Goal: Task Accomplishment & Management: Manage account settings

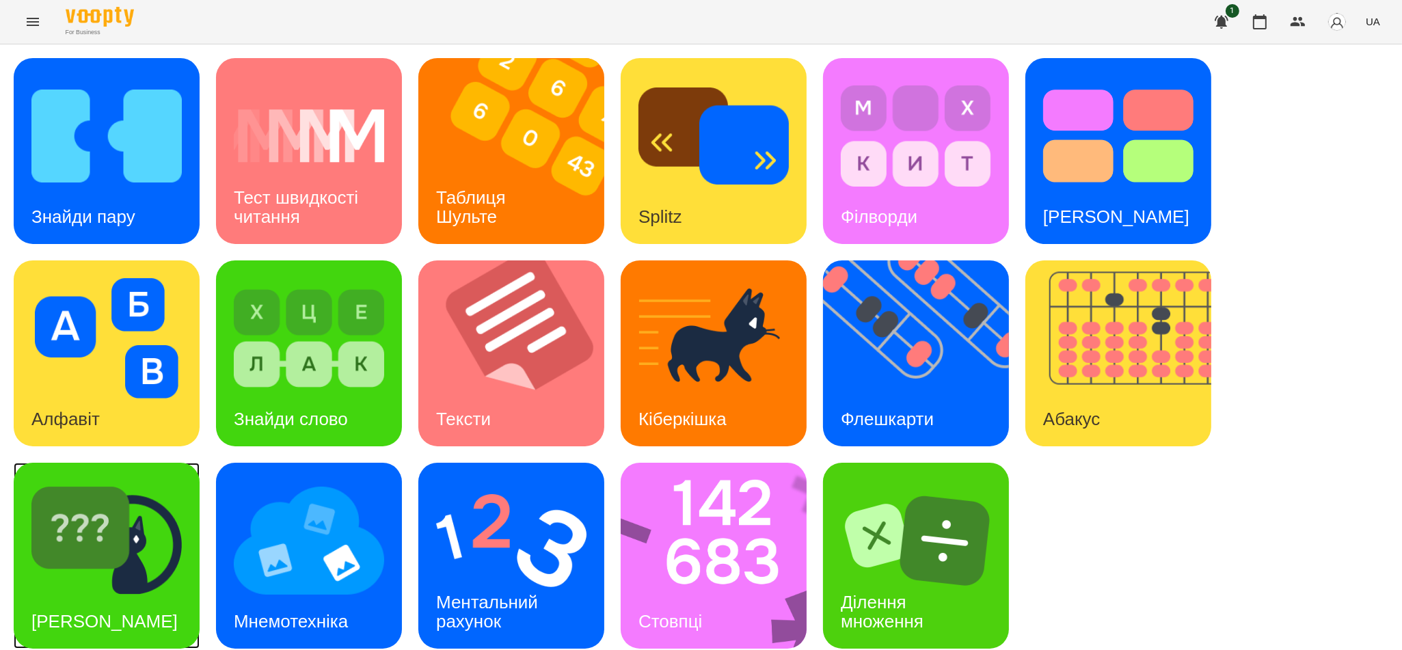
click at [135, 571] on img at bounding box center [106, 541] width 150 height 120
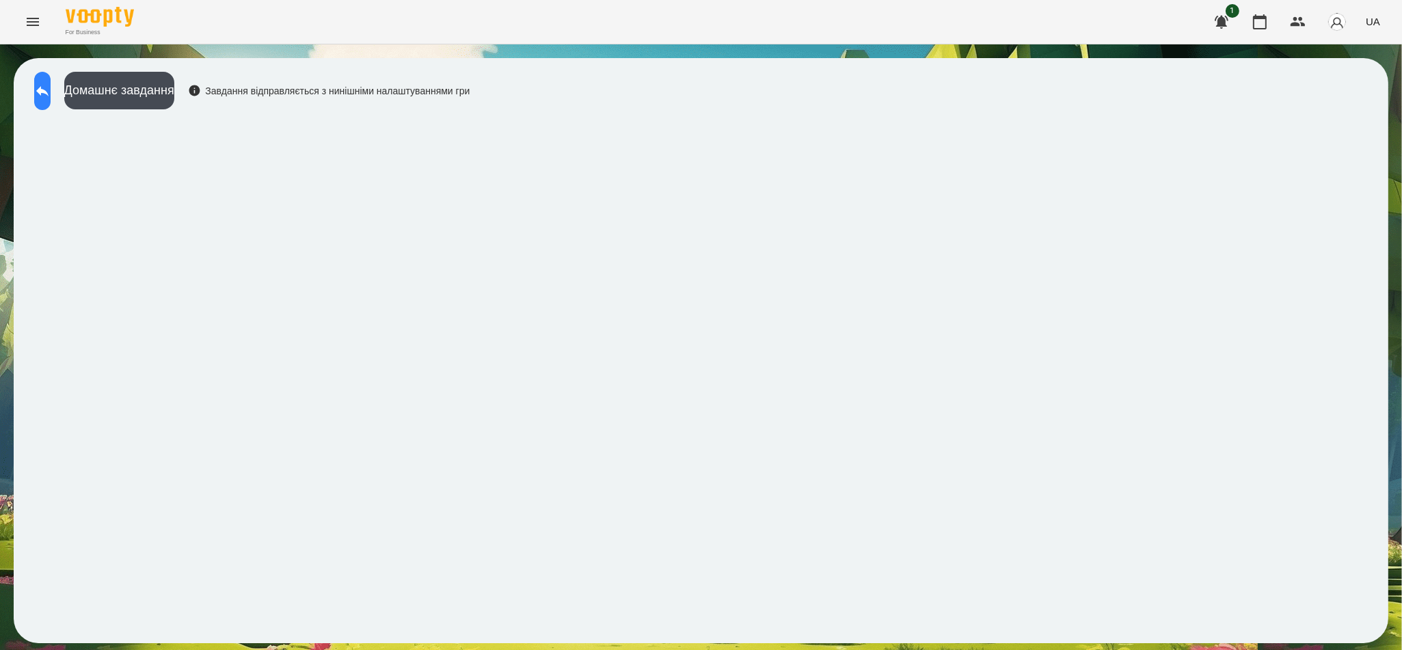
click at [51, 96] on icon at bounding box center [42, 91] width 16 height 16
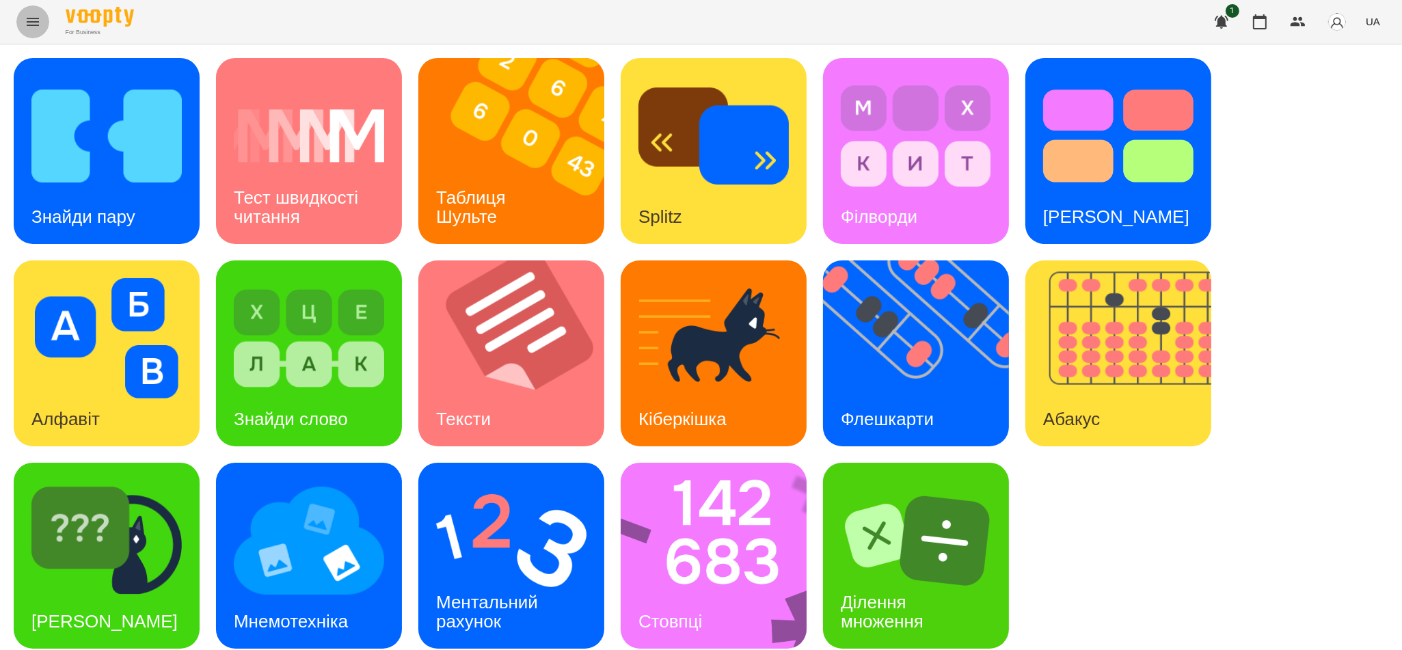
click at [34, 18] on icon "Menu" at bounding box center [33, 22] width 12 height 8
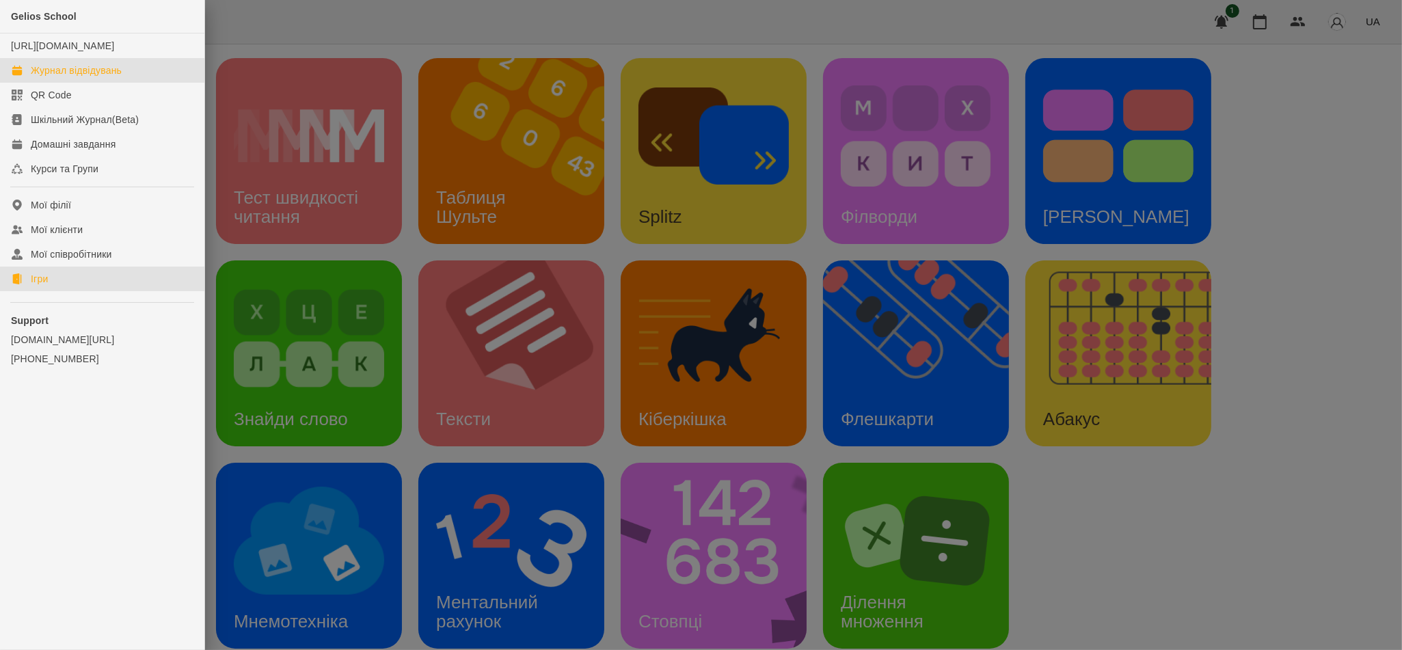
click at [64, 77] on div "Журнал відвідувань" at bounding box center [76, 71] width 91 height 14
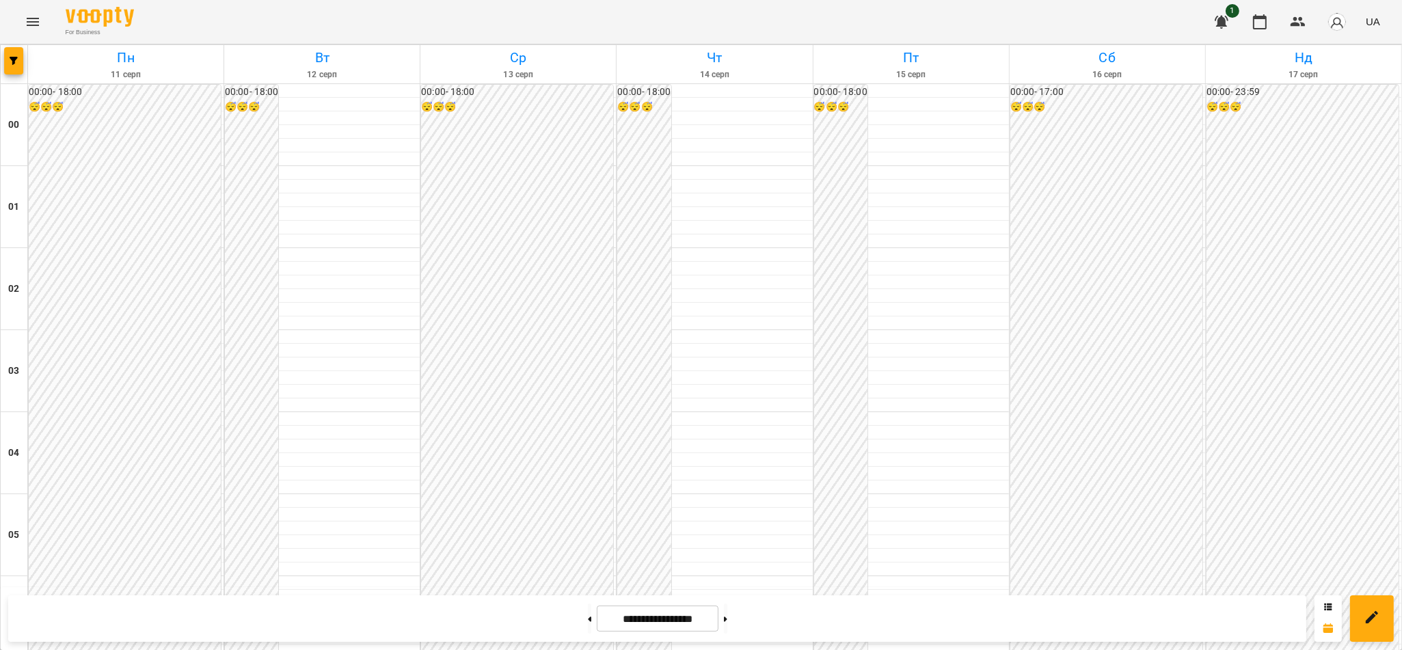
scroll to position [1108, 0]
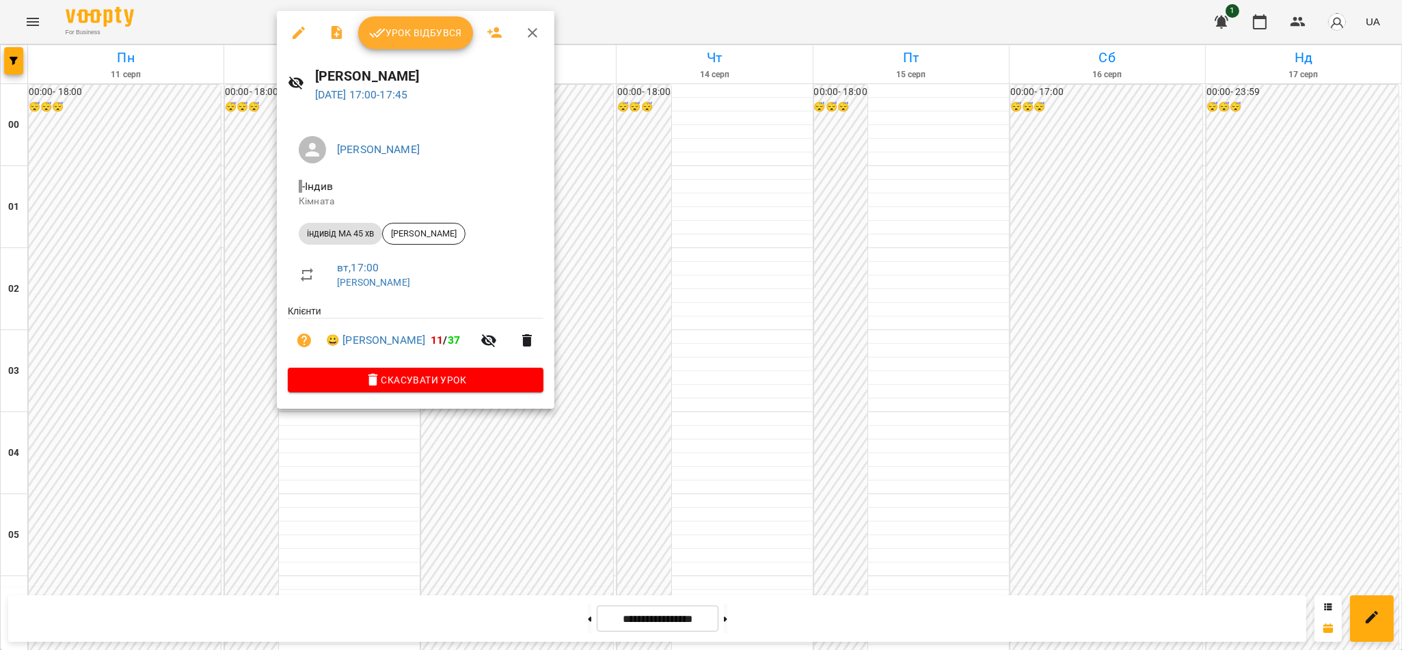
click at [445, 26] on span "Урок відбувся" at bounding box center [415, 33] width 93 height 16
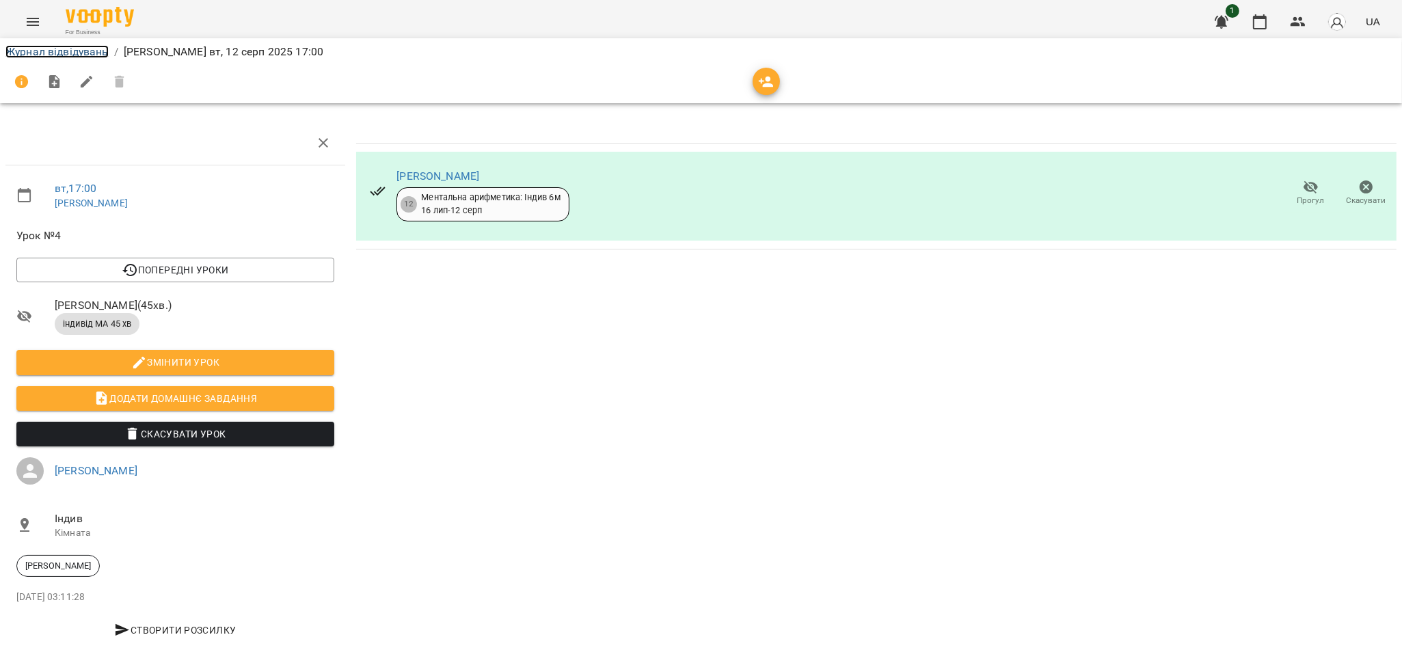
click at [40, 49] on link "Журнал відвідувань" at bounding box center [56, 51] width 103 height 13
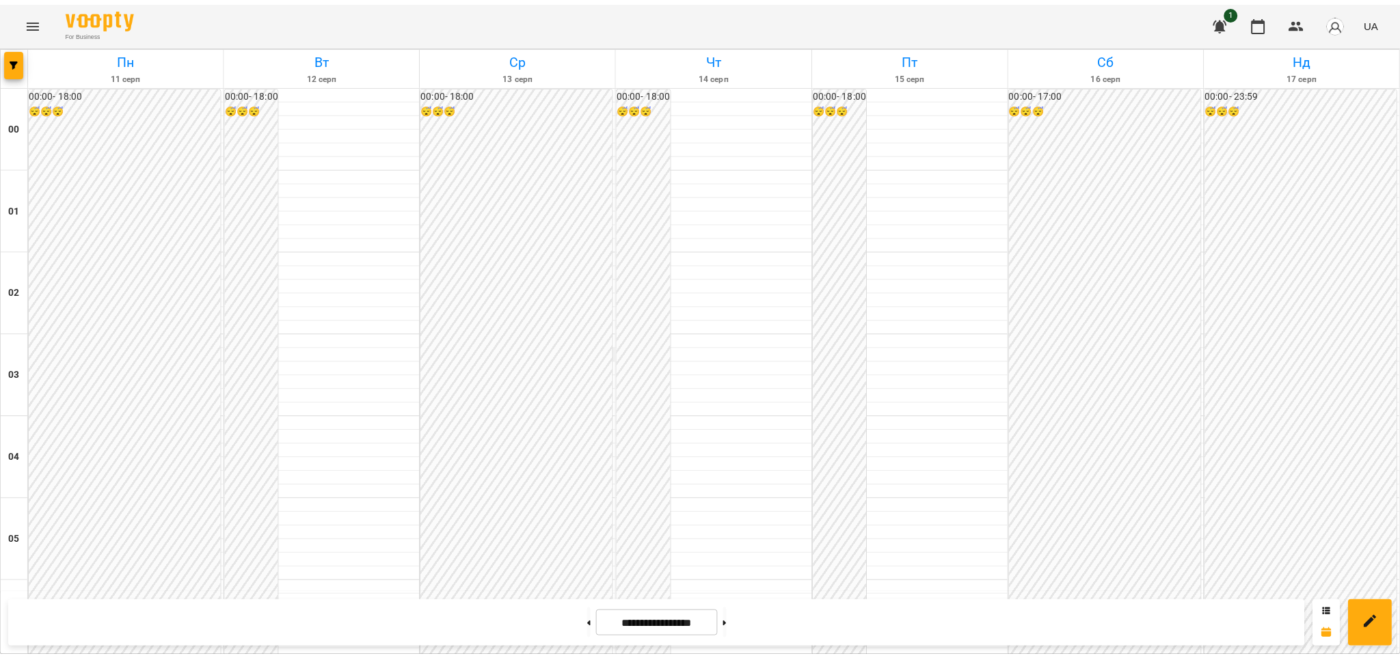
scroll to position [1276, 0]
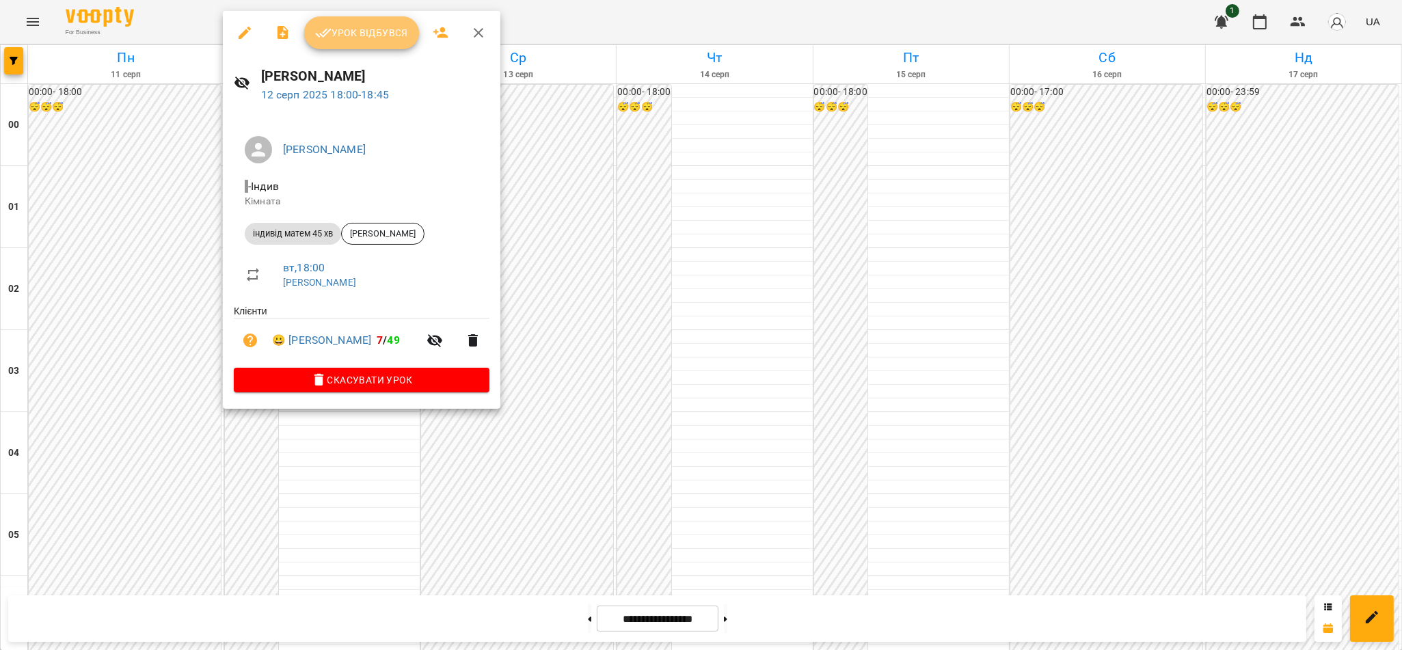
click at [377, 37] on span "Урок відбувся" at bounding box center [361, 33] width 93 height 16
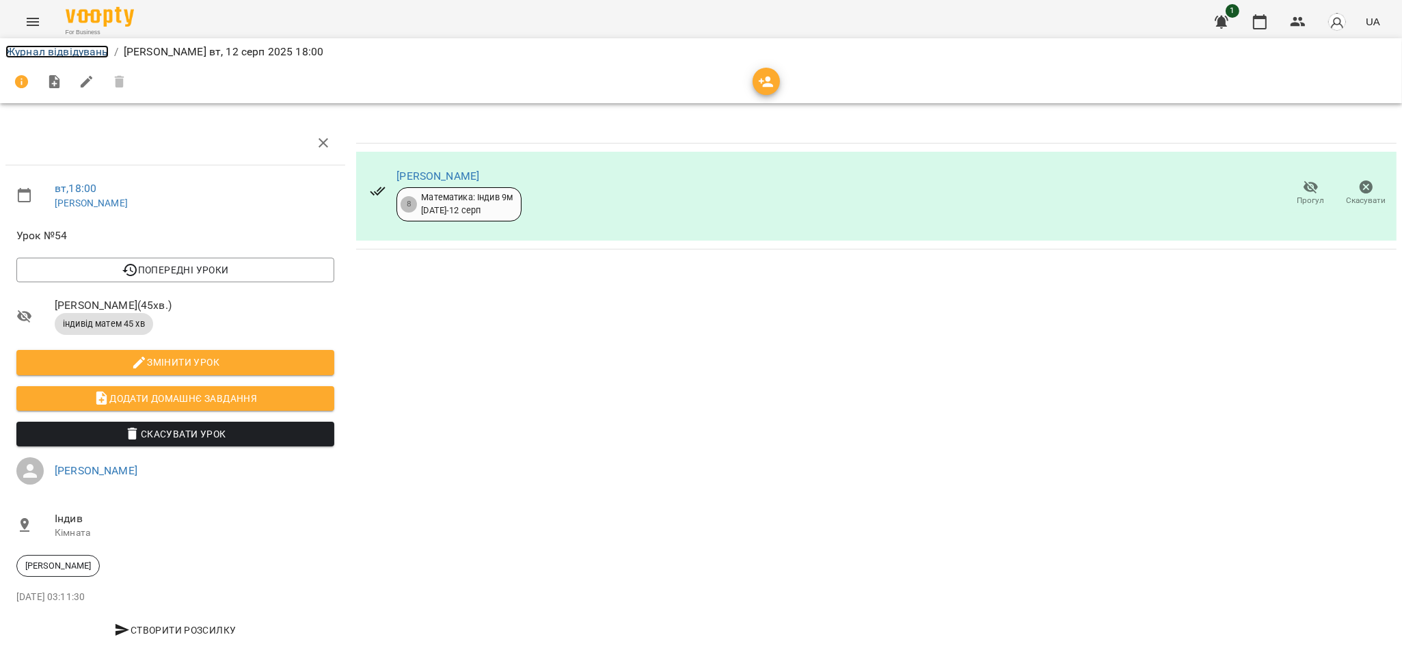
click at [75, 51] on link "Журнал відвідувань" at bounding box center [56, 51] width 103 height 13
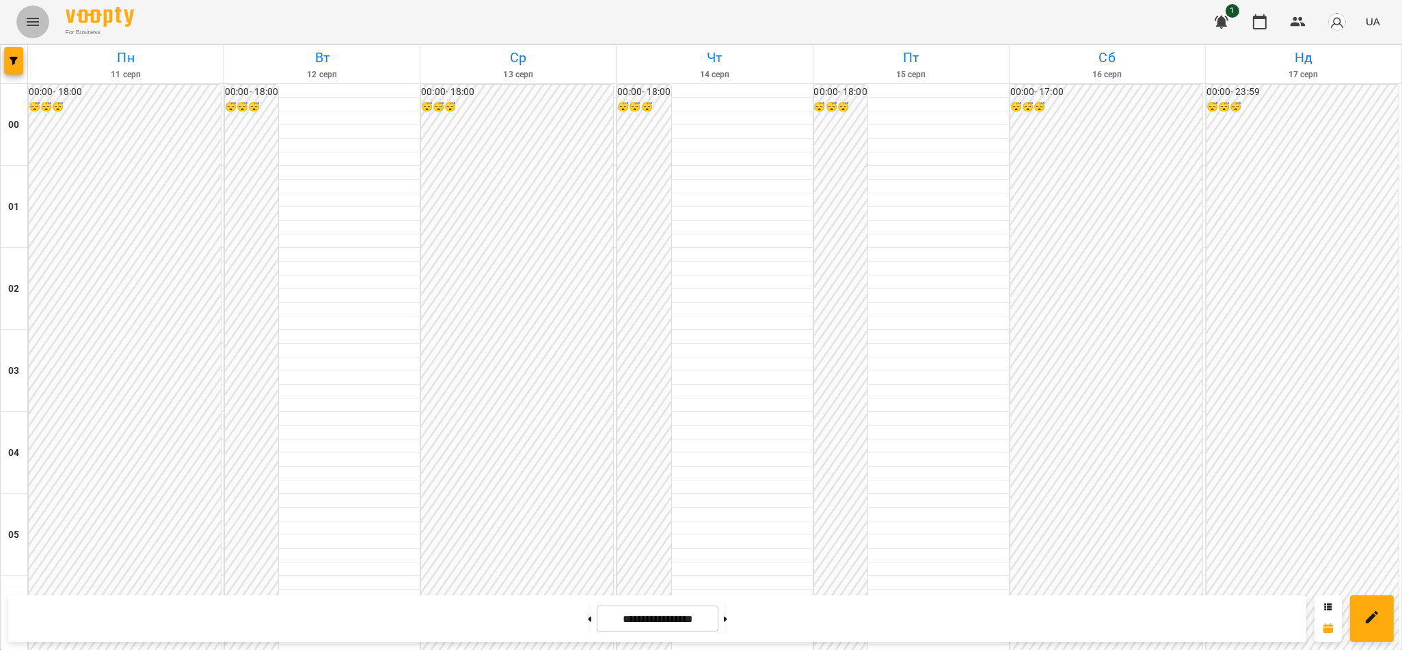
click at [30, 25] on icon "Menu" at bounding box center [33, 22] width 12 height 8
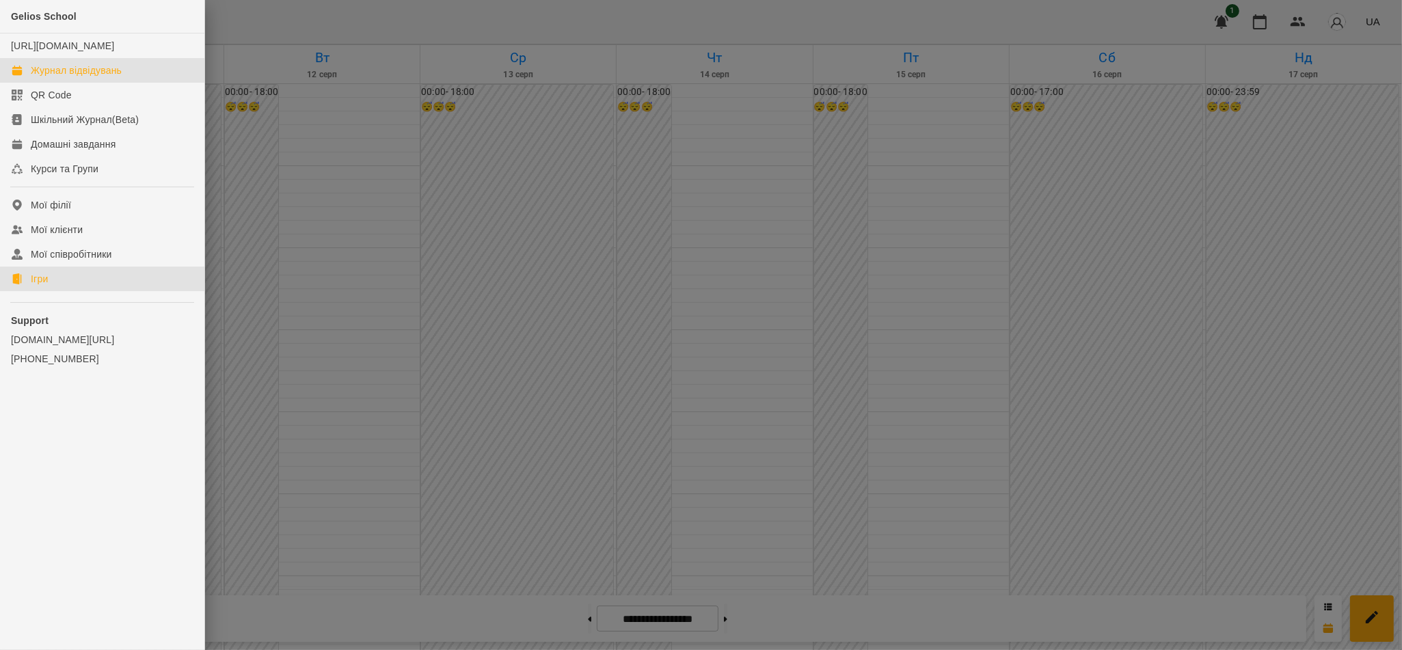
click at [51, 287] on link "Ігри" at bounding box center [102, 279] width 204 height 25
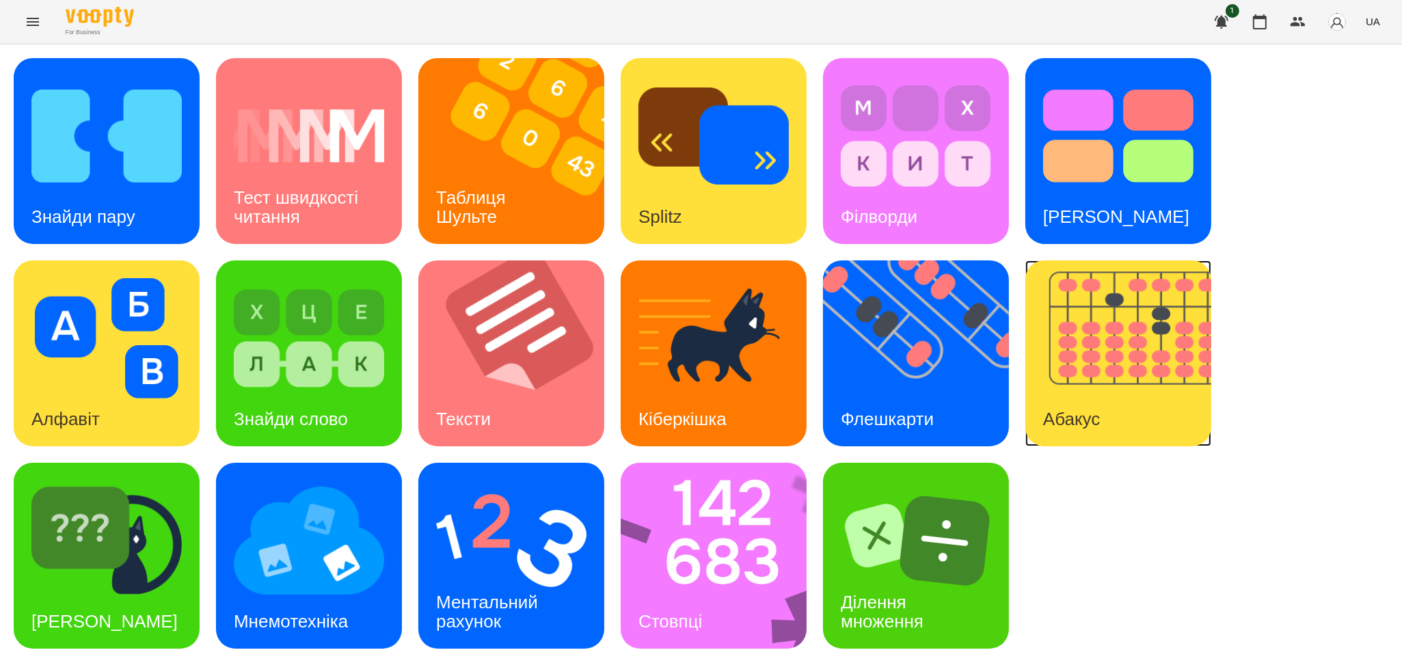
click at [1091, 378] on img at bounding box center [1126, 353] width 203 height 186
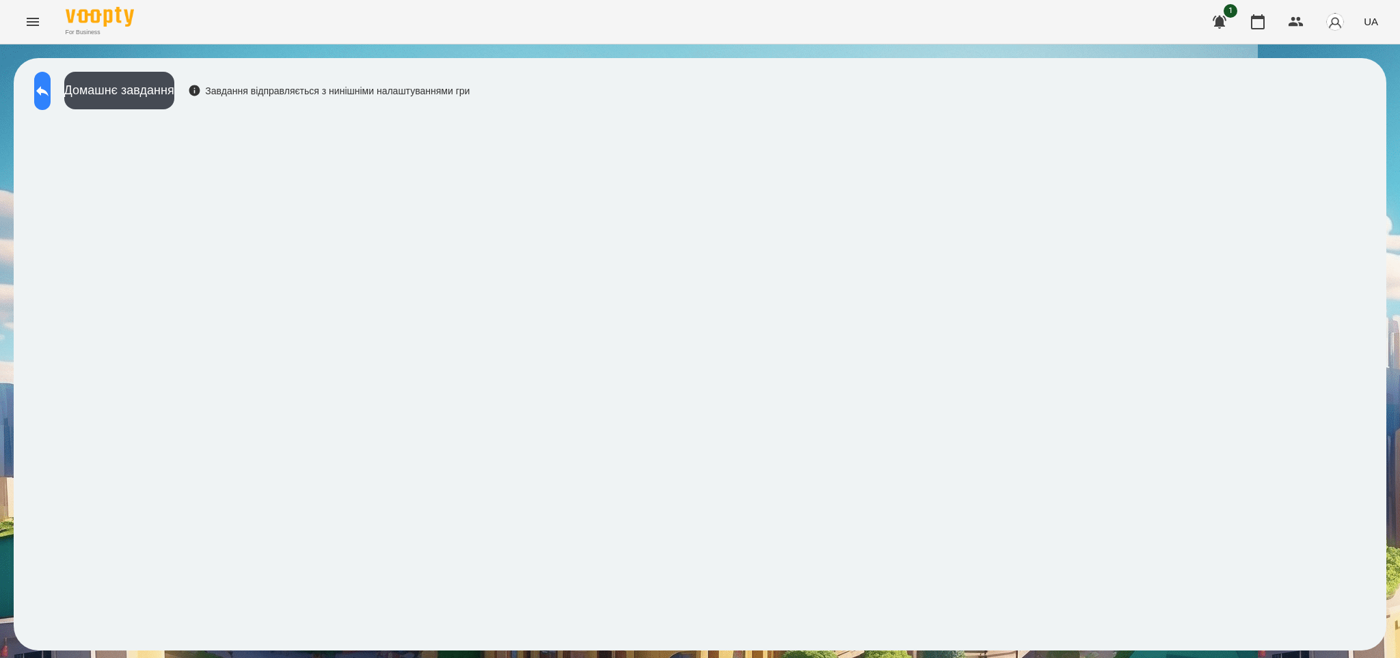
click at [51, 92] on button at bounding box center [42, 91] width 16 height 38
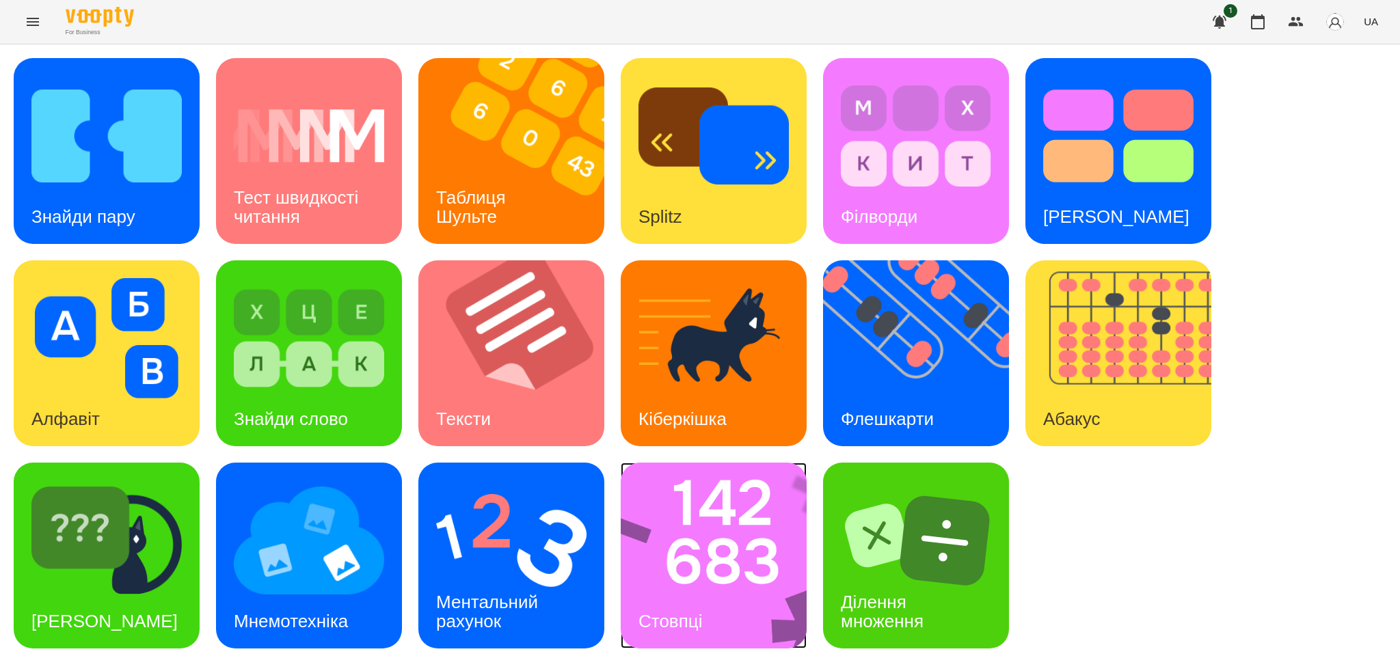
click at [675, 592] on img at bounding box center [723, 556] width 204 height 186
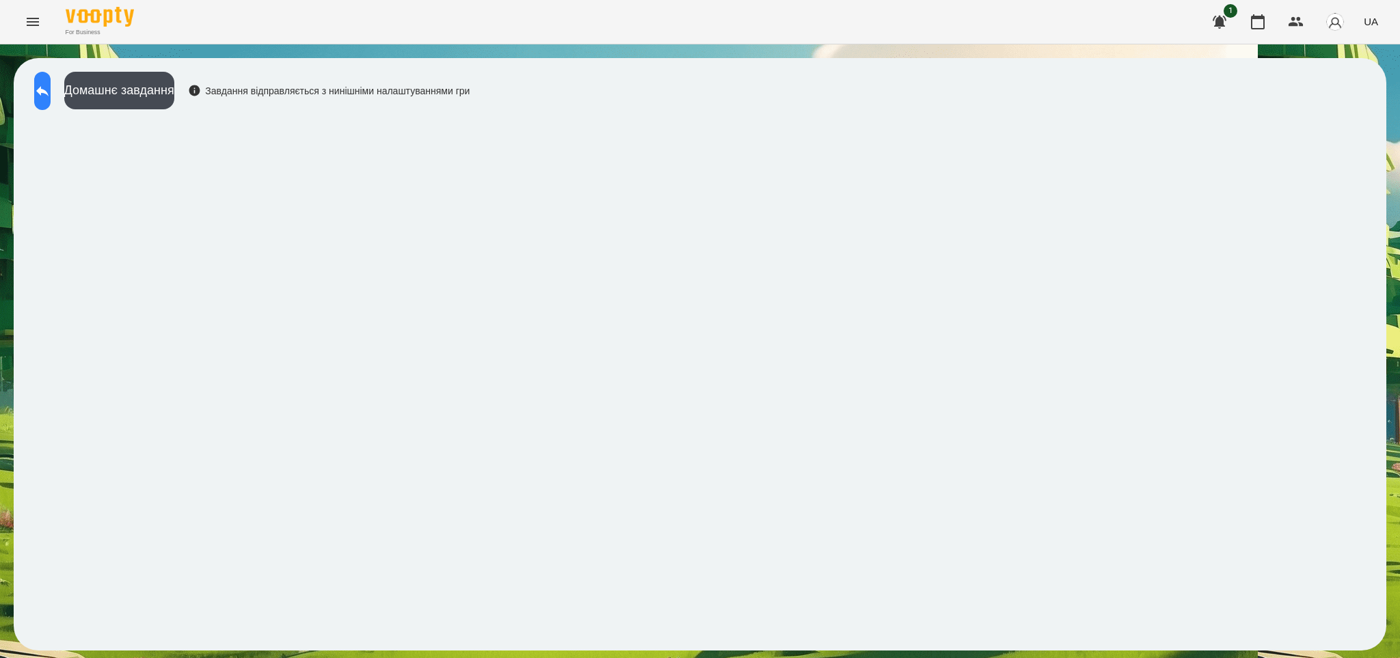
click at [51, 91] on button at bounding box center [42, 91] width 16 height 38
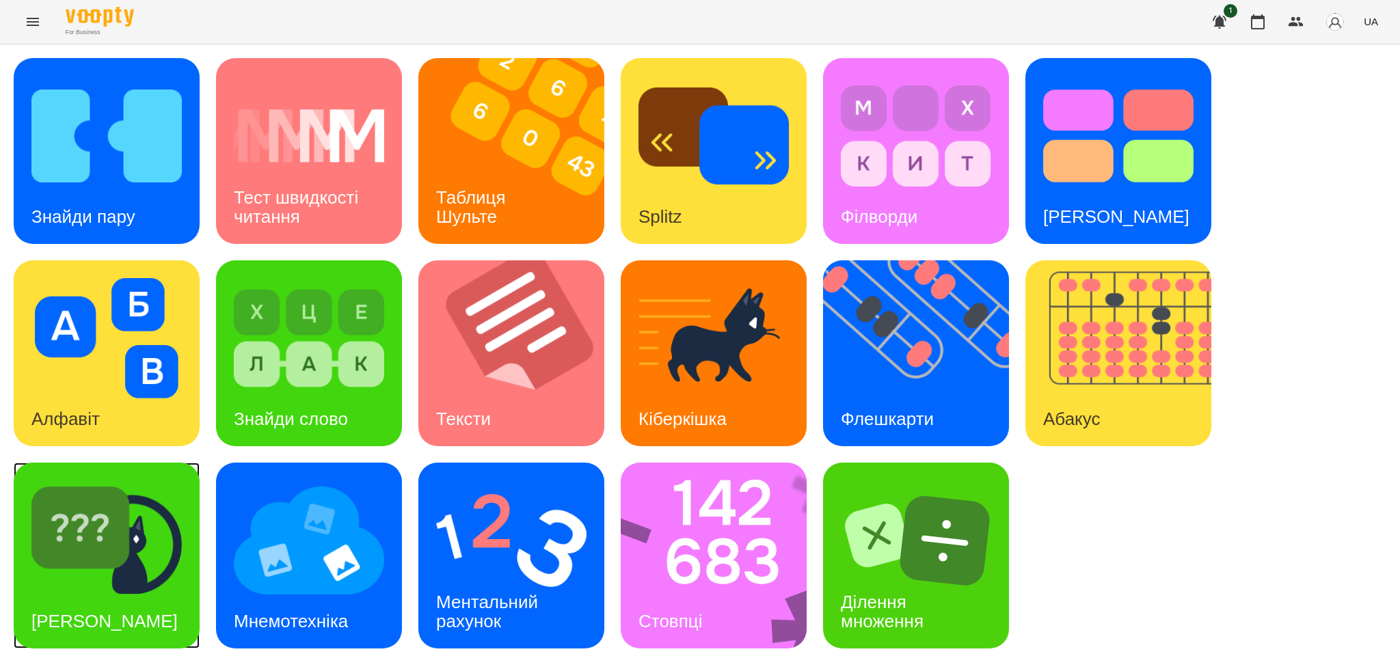
click at [161, 537] on img at bounding box center [106, 541] width 150 height 120
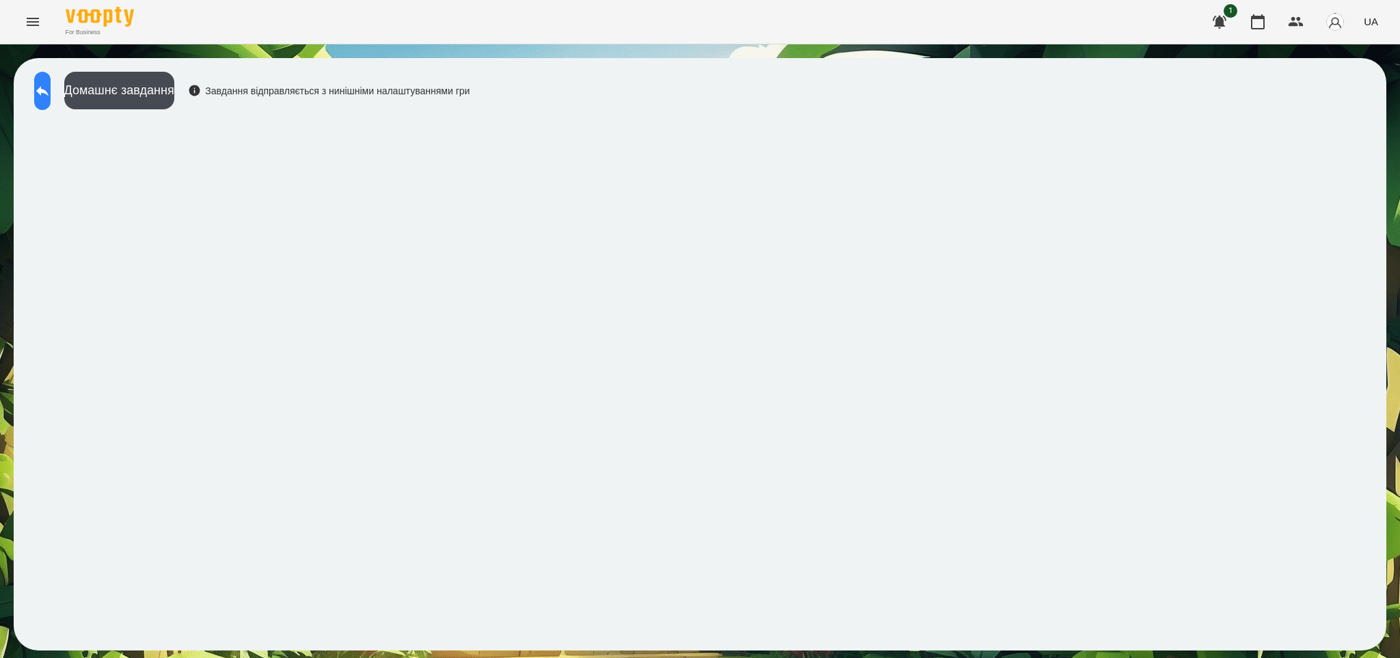
click at [51, 85] on icon at bounding box center [42, 91] width 16 height 16
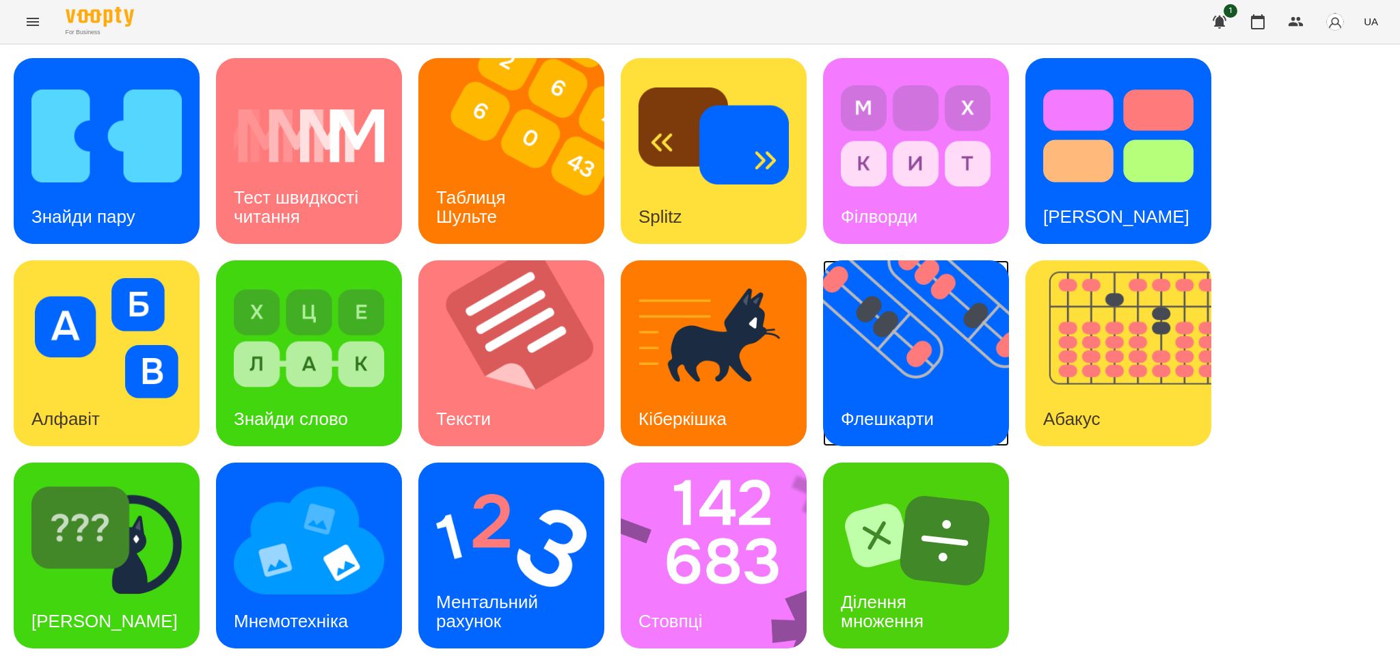
click at [868, 403] on div "Флешкарти" at bounding box center [887, 419] width 129 height 54
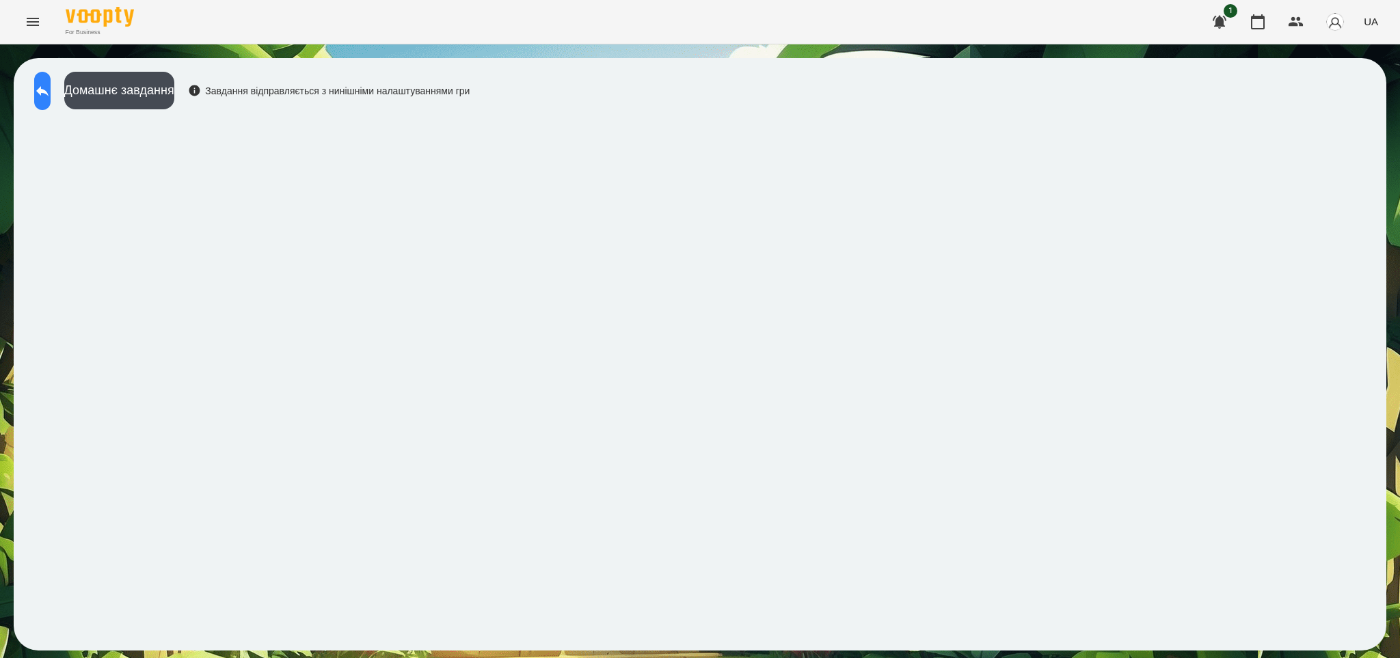
click at [51, 83] on button at bounding box center [42, 91] width 16 height 38
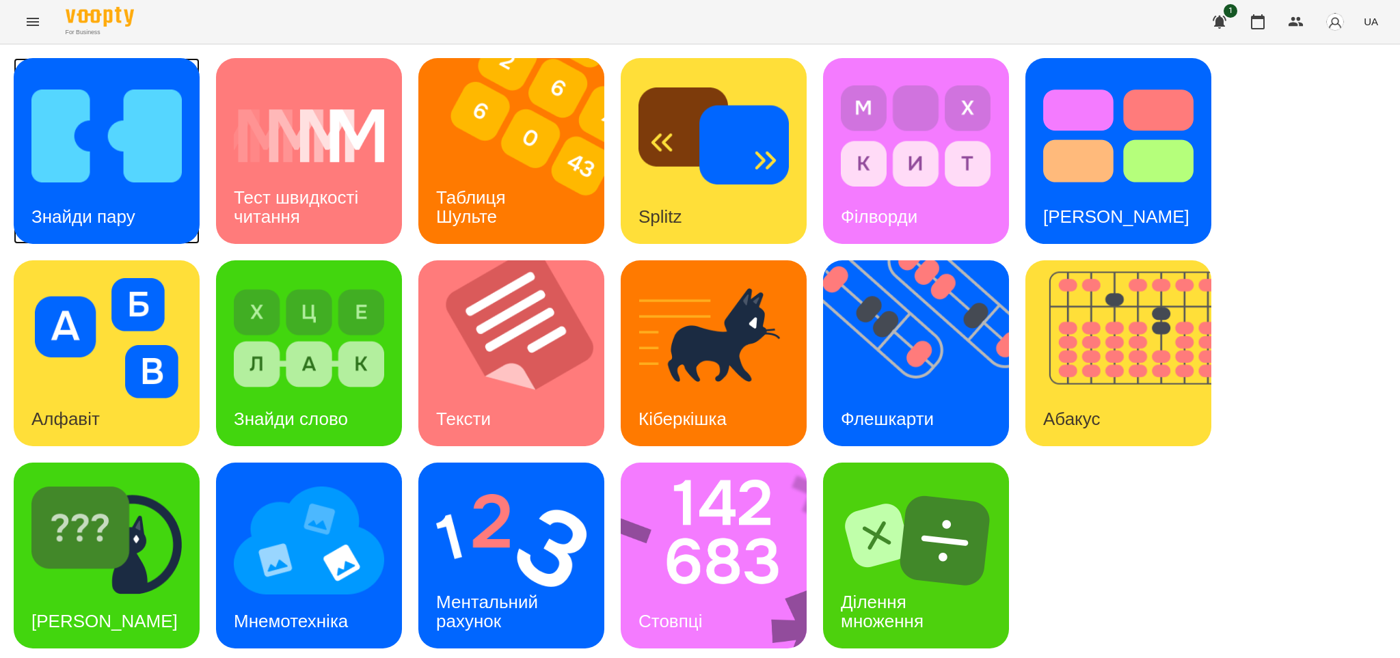
click at [133, 135] on img at bounding box center [106, 136] width 150 height 120
click at [31, 21] on icon "Menu" at bounding box center [33, 22] width 16 height 16
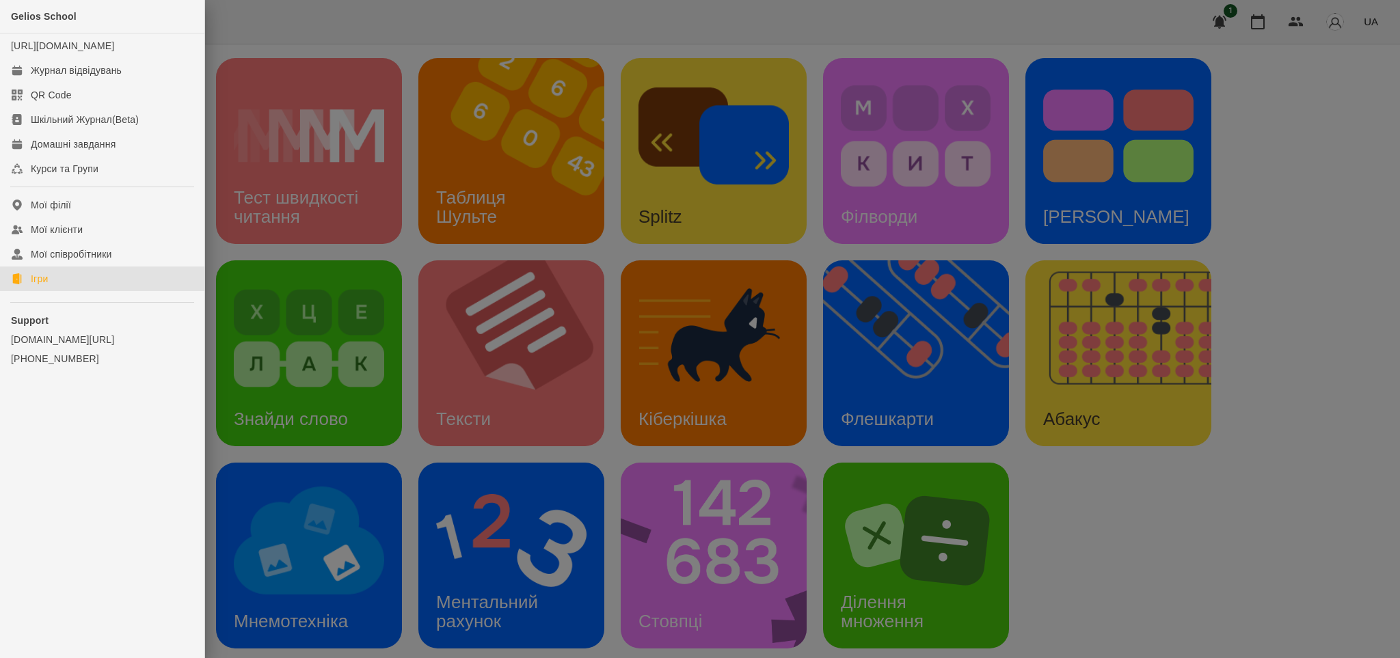
click at [151, 418] on ul "Gelios School https://platform.gelios-school.com/studio/gelios Журнал відвідува…" at bounding box center [102, 215] width 204 height 431
click at [57, 501] on div "Gelios School https://platform.gelios-school.com/studio/gelios Журнал відвідува…" at bounding box center [102, 329] width 205 height 658
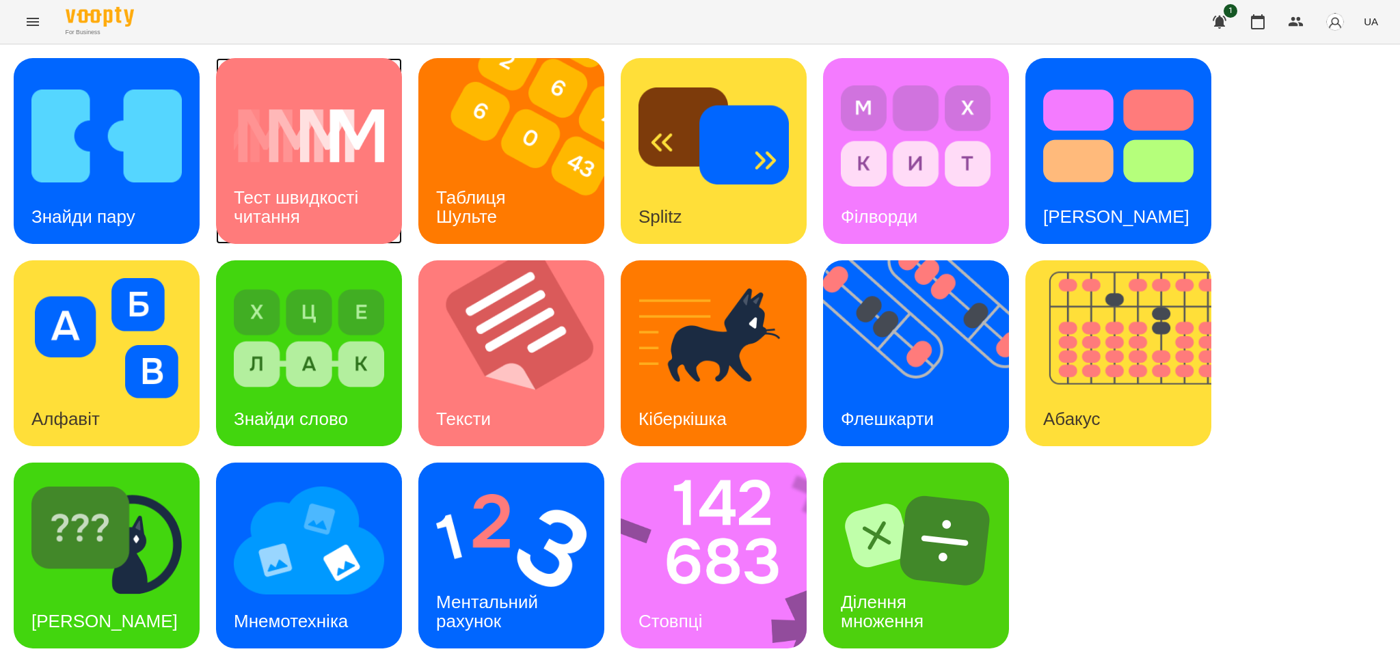
click at [283, 206] on h3 "Тест швидкості читання" at bounding box center [298, 206] width 129 height 39
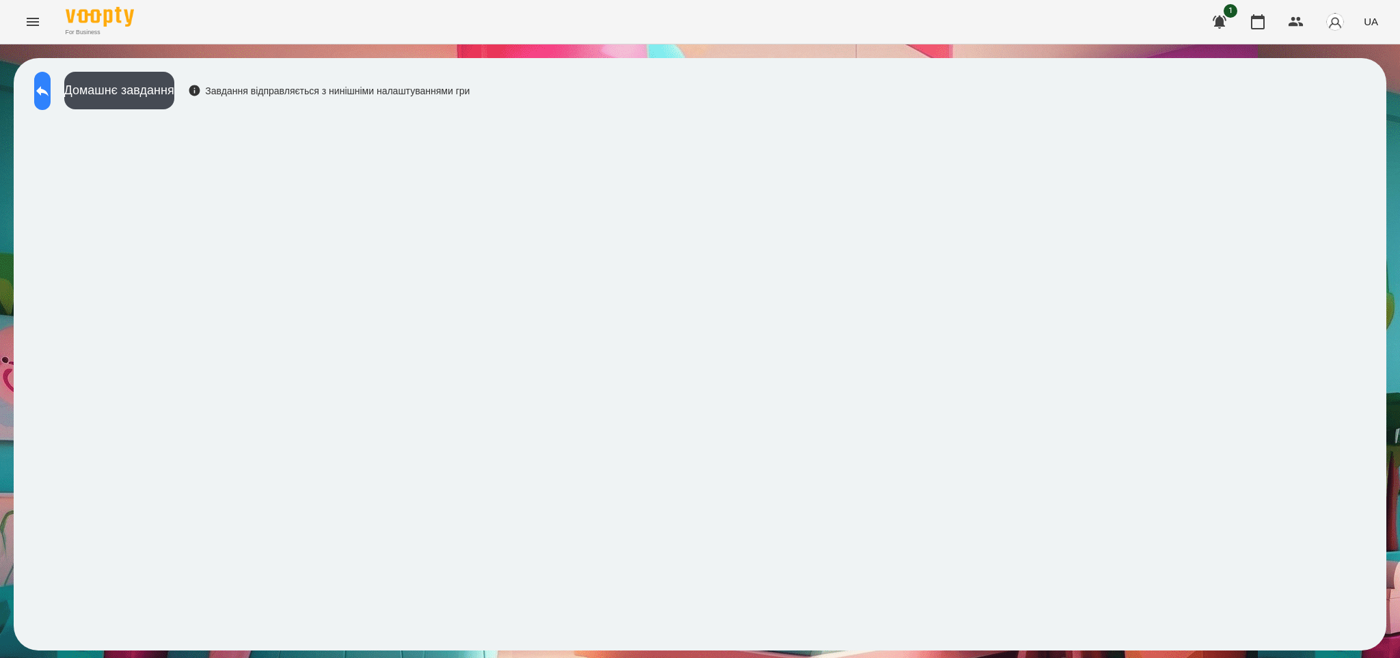
click at [51, 93] on icon at bounding box center [42, 91] width 16 height 16
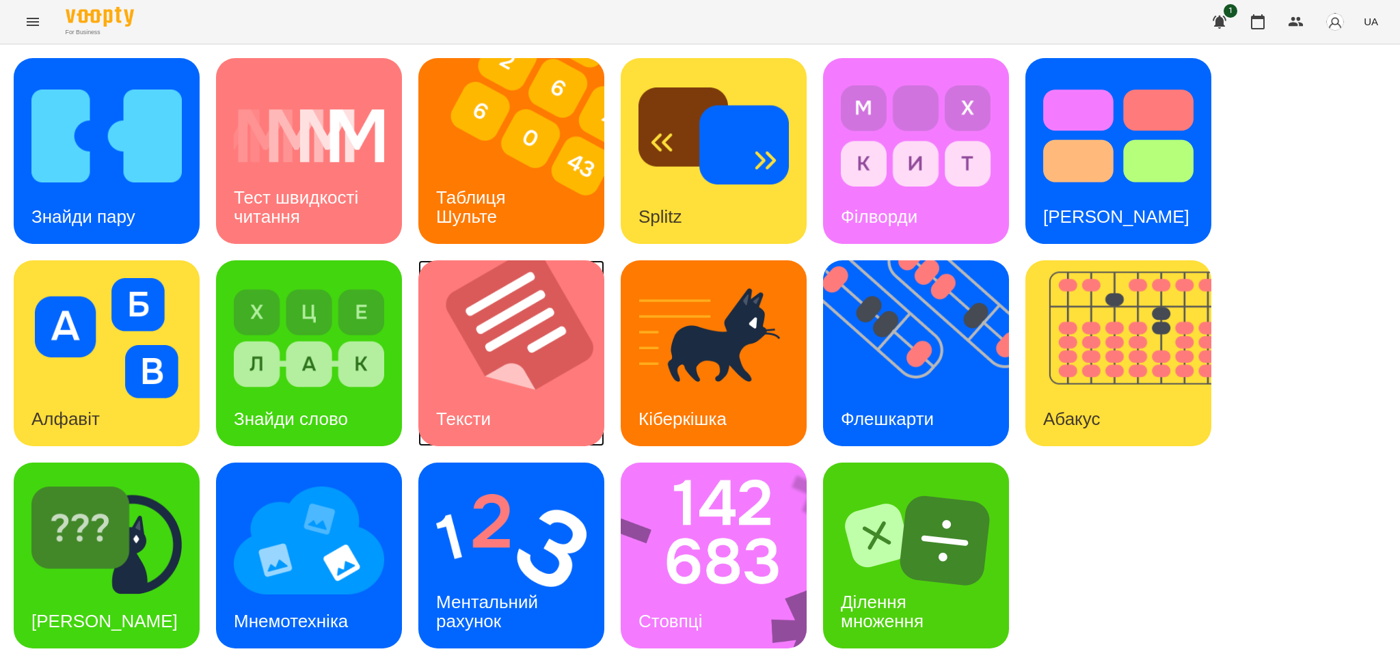
click at [498, 379] on img at bounding box center [519, 353] width 203 height 186
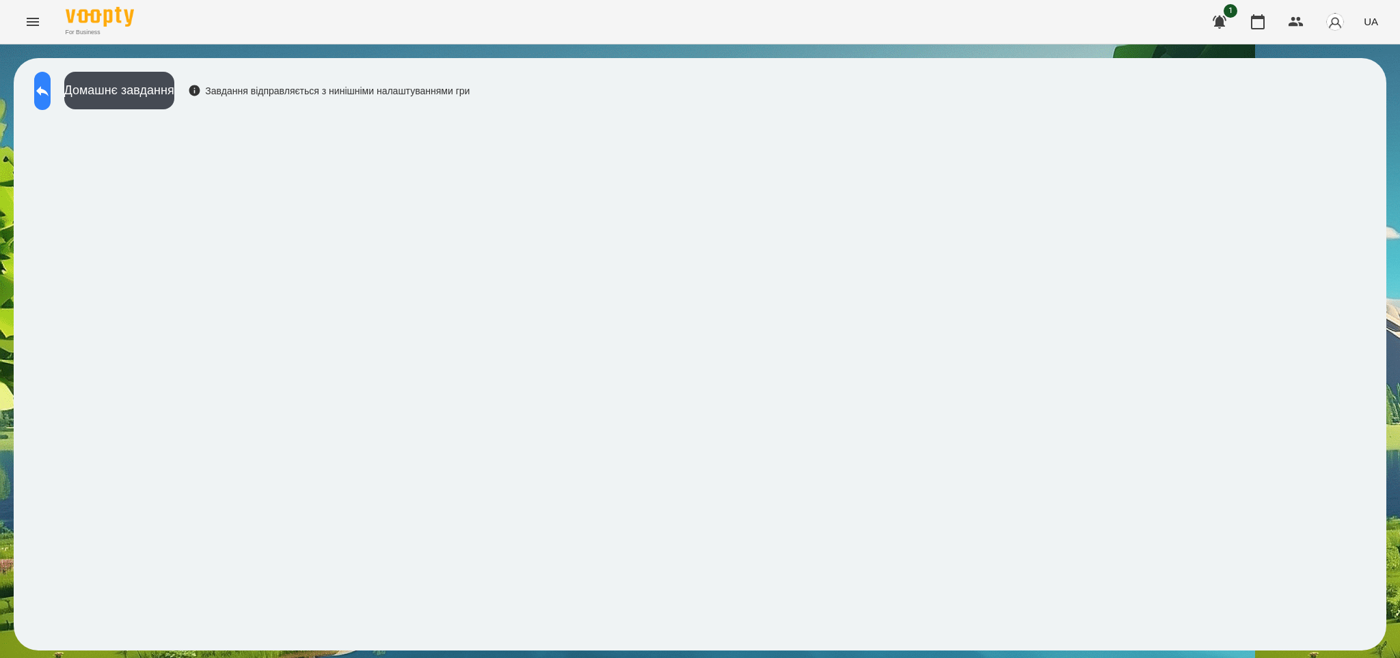
click at [51, 95] on icon at bounding box center [42, 91] width 16 height 16
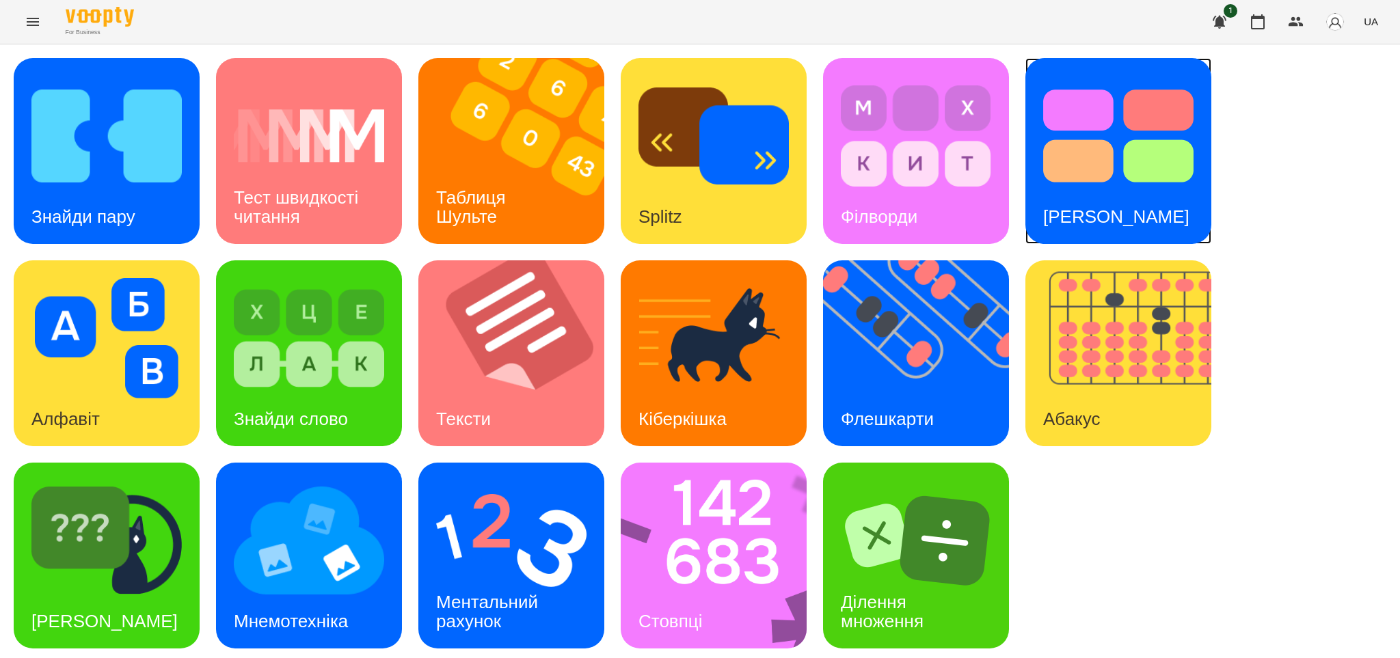
click at [1107, 190] on div "[PERSON_NAME]" at bounding box center [1116, 217] width 182 height 54
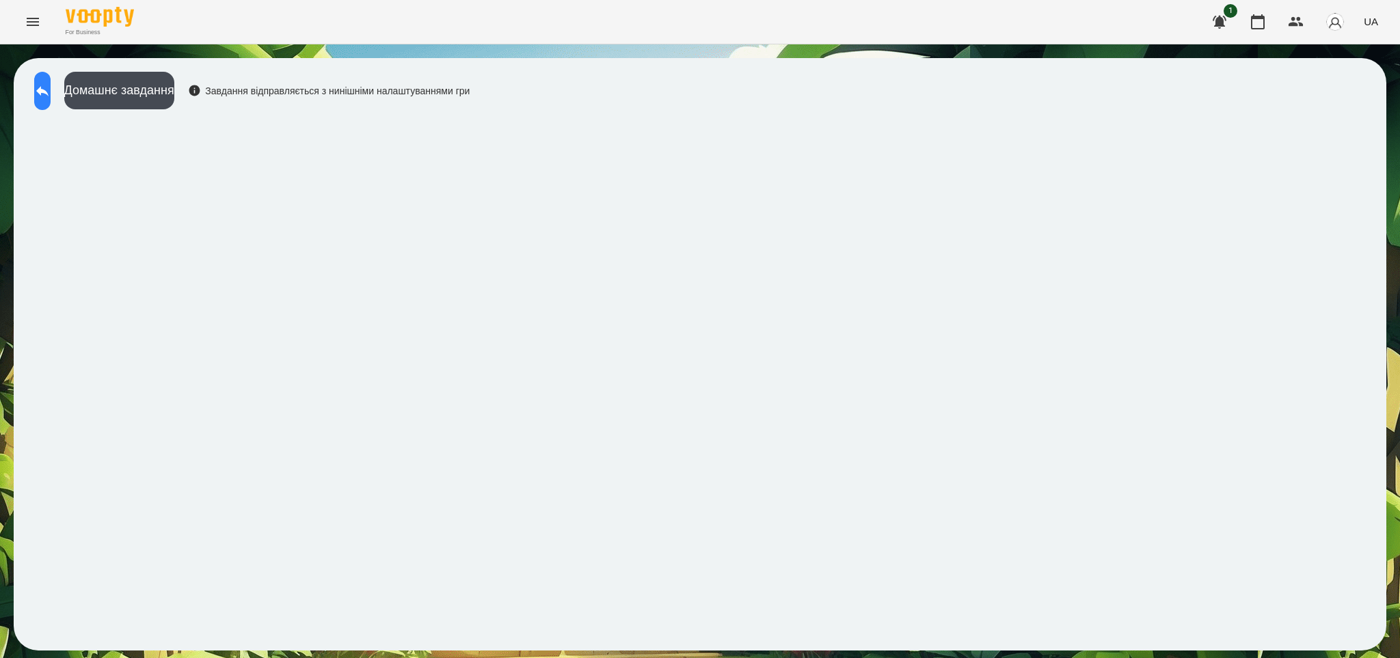
click at [51, 86] on icon at bounding box center [42, 91] width 16 height 16
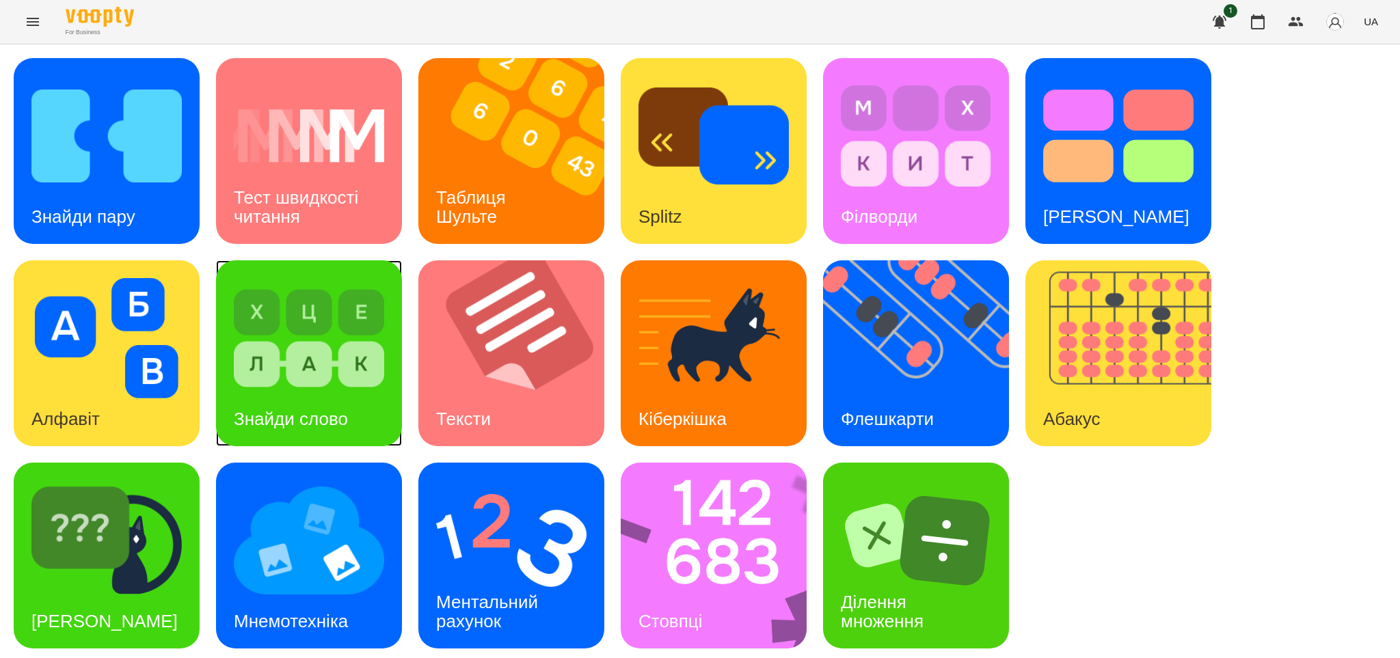
click at [341, 416] on h3 "Знайди слово" at bounding box center [291, 419] width 114 height 21
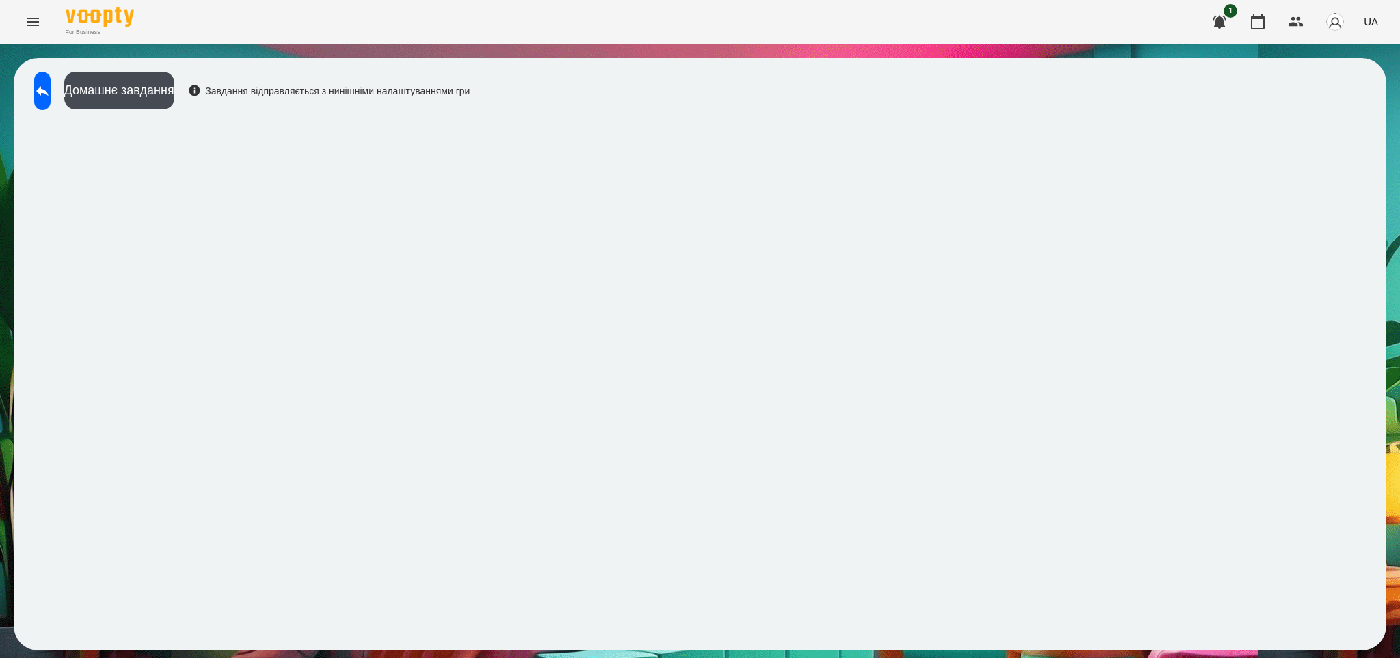
click at [0, 416] on div "Домашнє завдання Завдання відправляється з нинішніми налаштуваннями гри" at bounding box center [700, 354] width 1400 height 620
click at [49, 95] on icon at bounding box center [42, 91] width 16 height 16
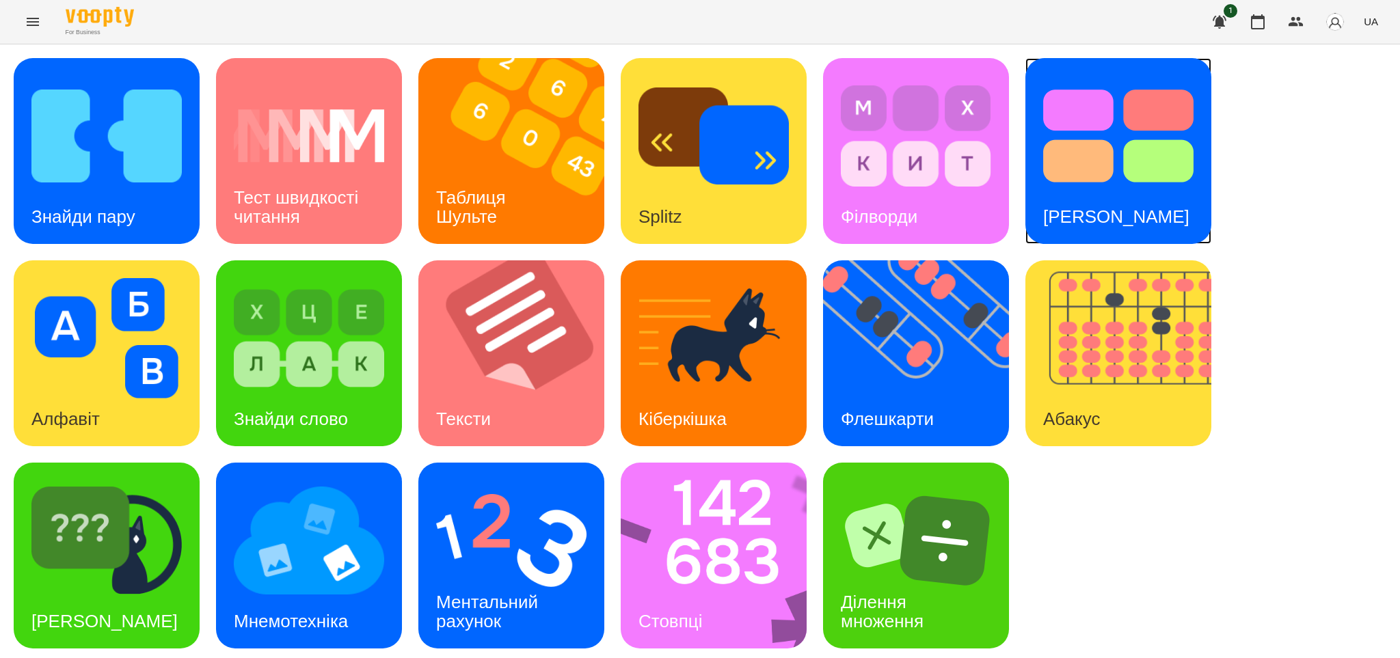
click at [1099, 190] on div "[PERSON_NAME]" at bounding box center [1116, 217] width 182 height 54
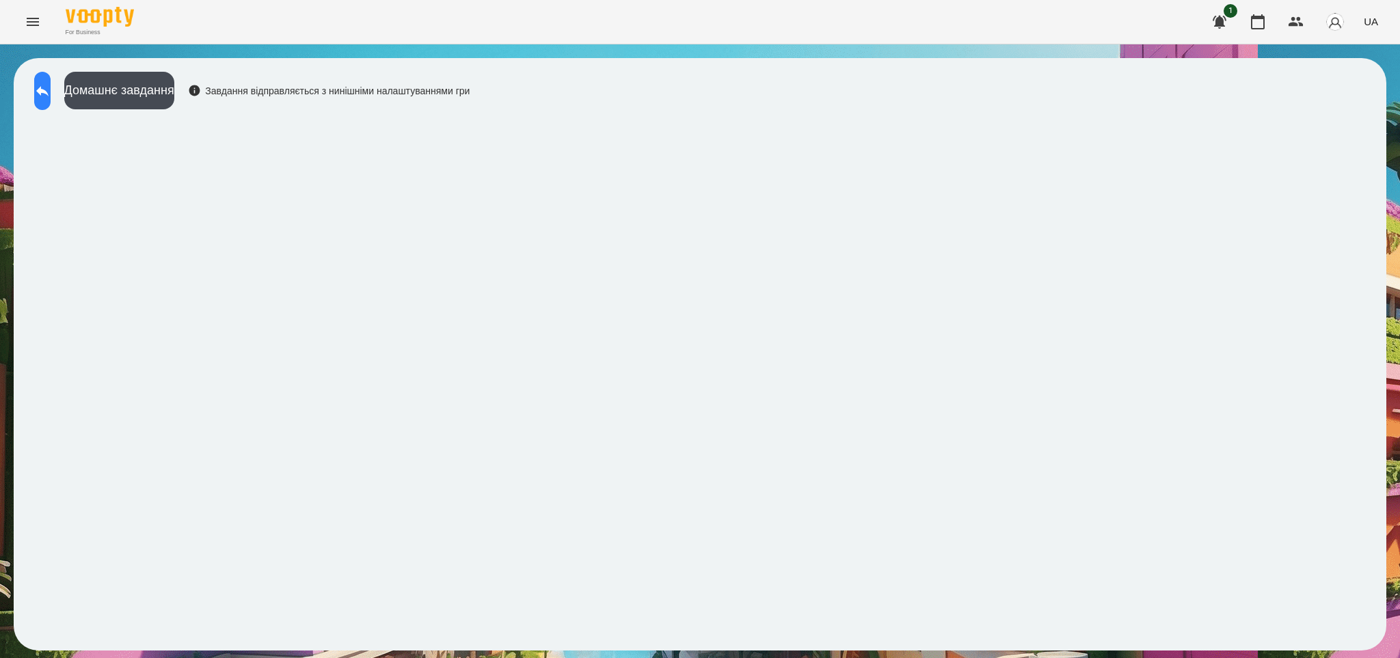
click at [51, 88] on icon at bounding box center [42, 91] width 16 height 16
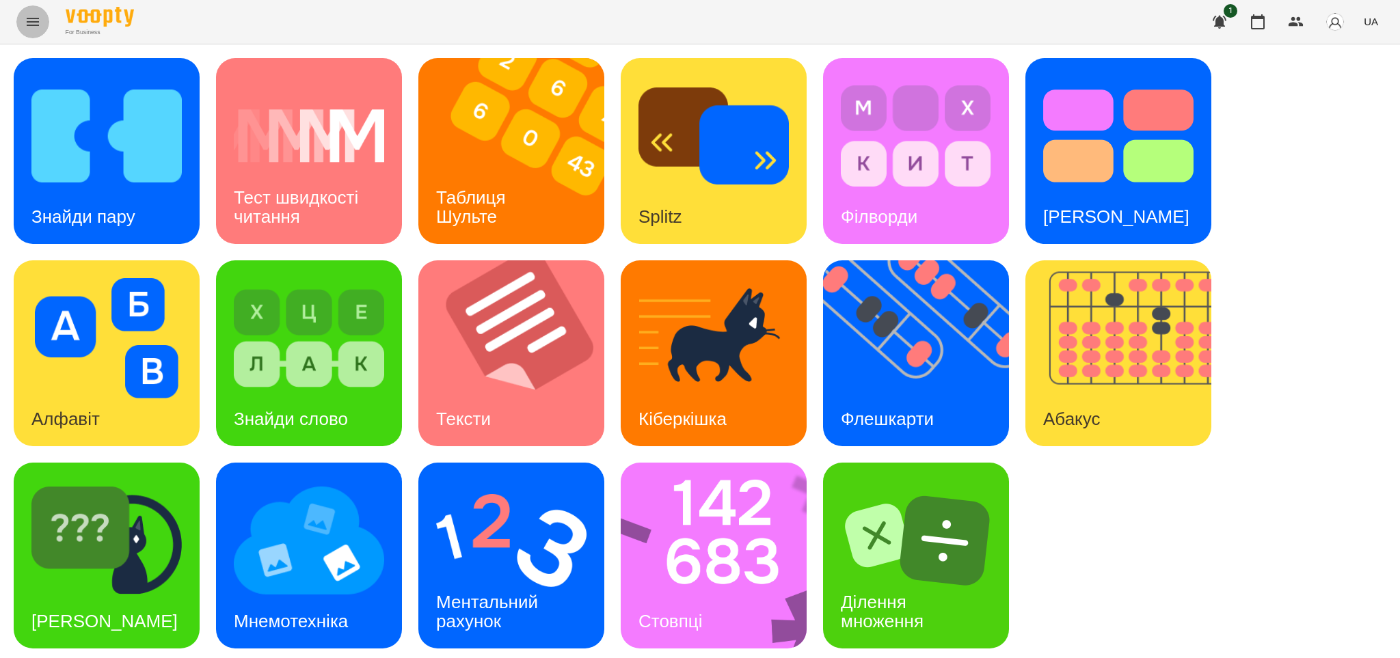
click at [34, 25] on icon "Menu" at bounding box center [33, 22] width 12 height 8
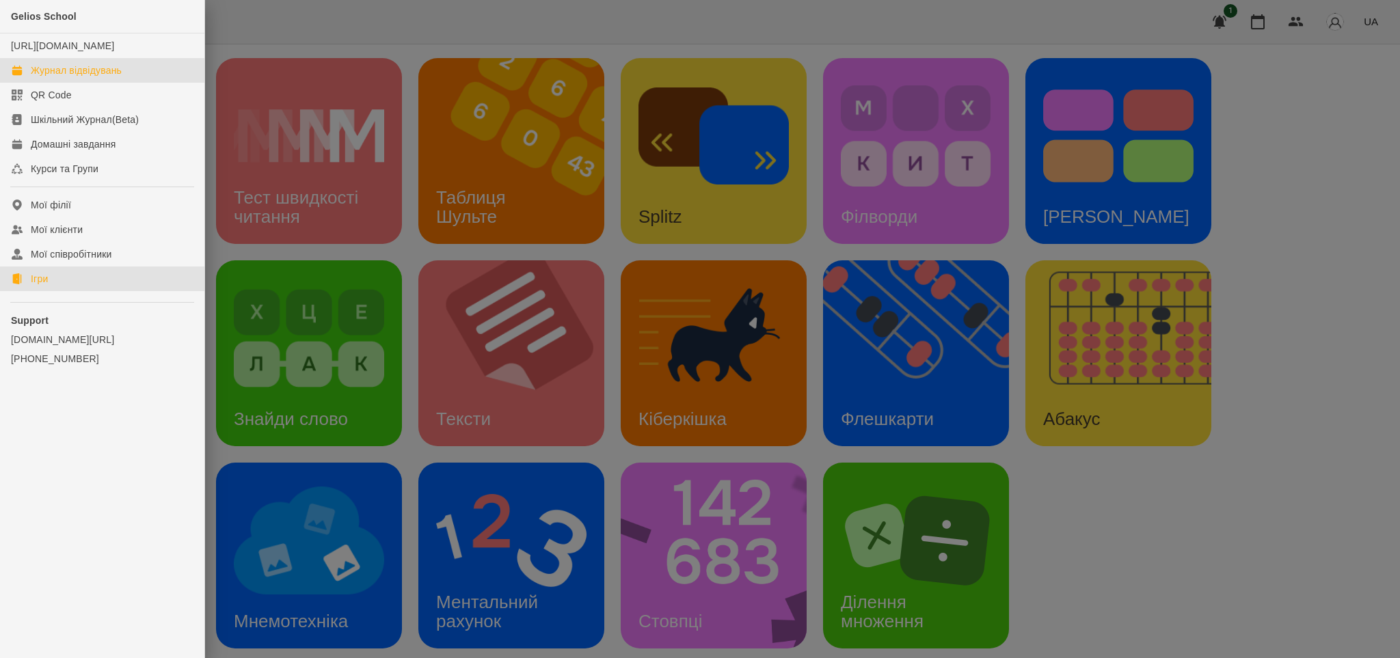
click at [95, 77] on div "Журнал відвідувань" at bounding box center [76, 71] width 91 height 14
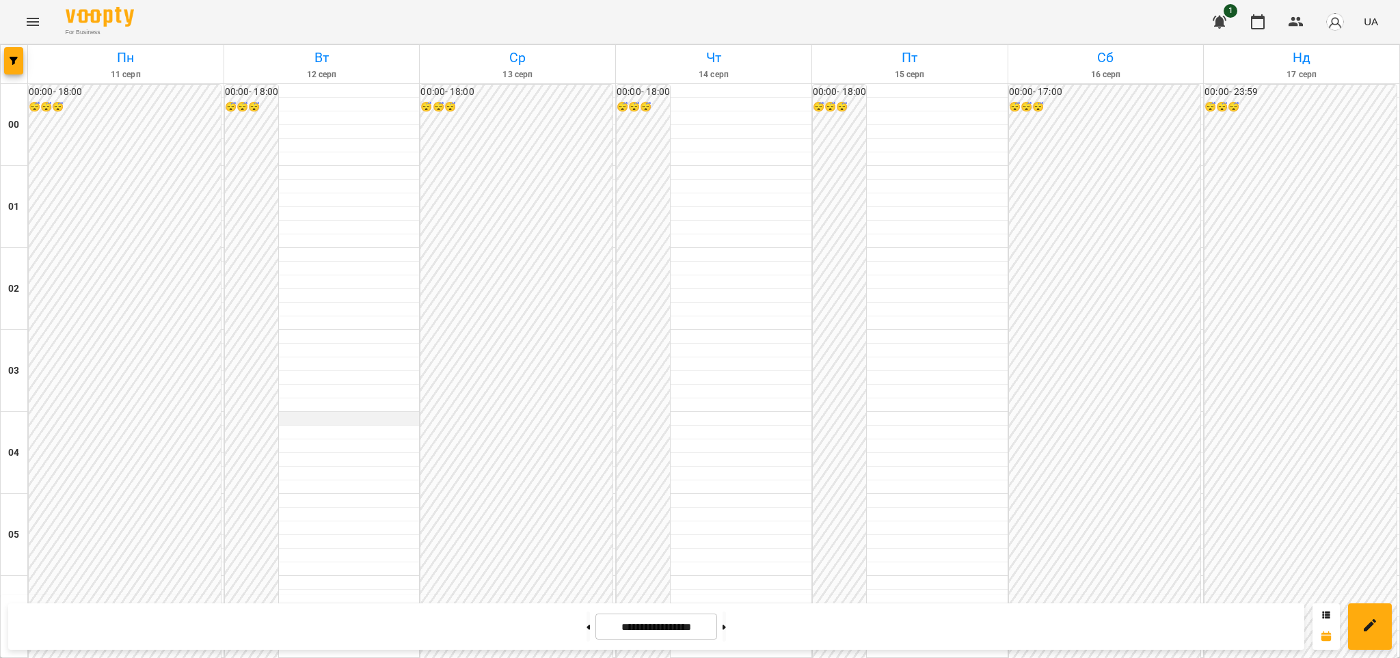
scroll to position [1332, 0]
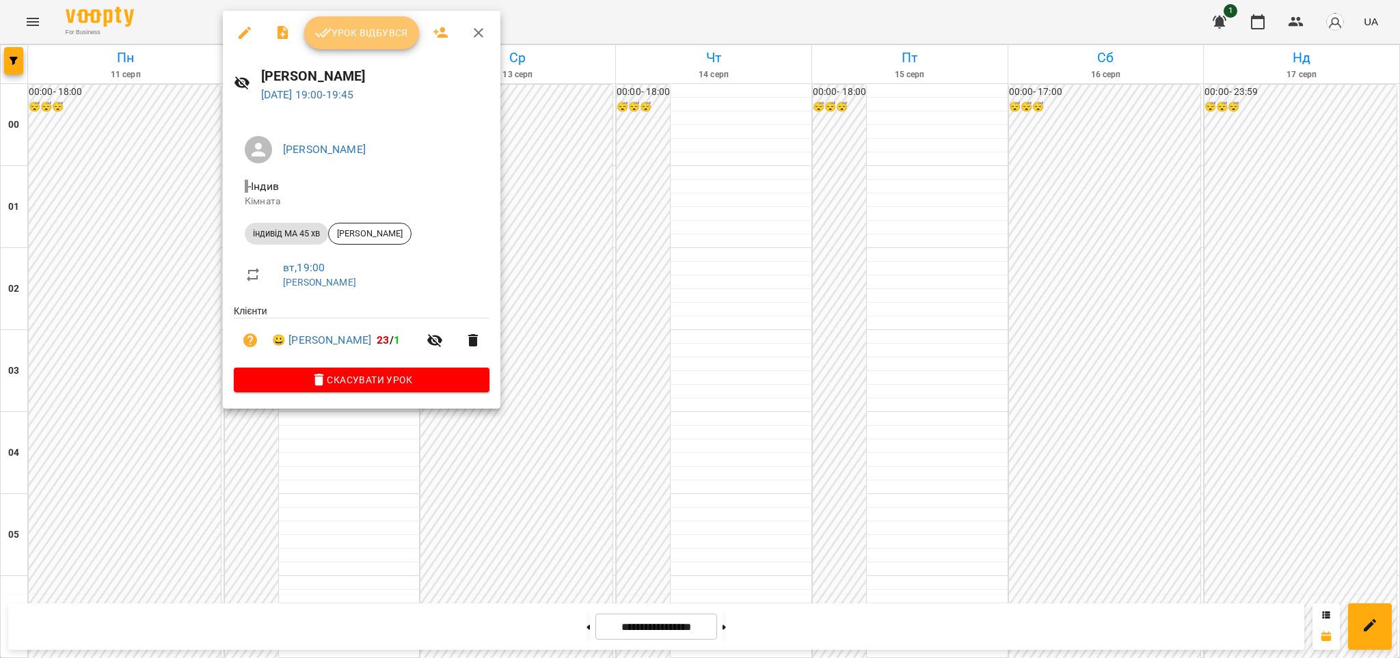
click at [381, 40] on span "Урок відбувся" at bounding box center [361, 33] width 93 height 16
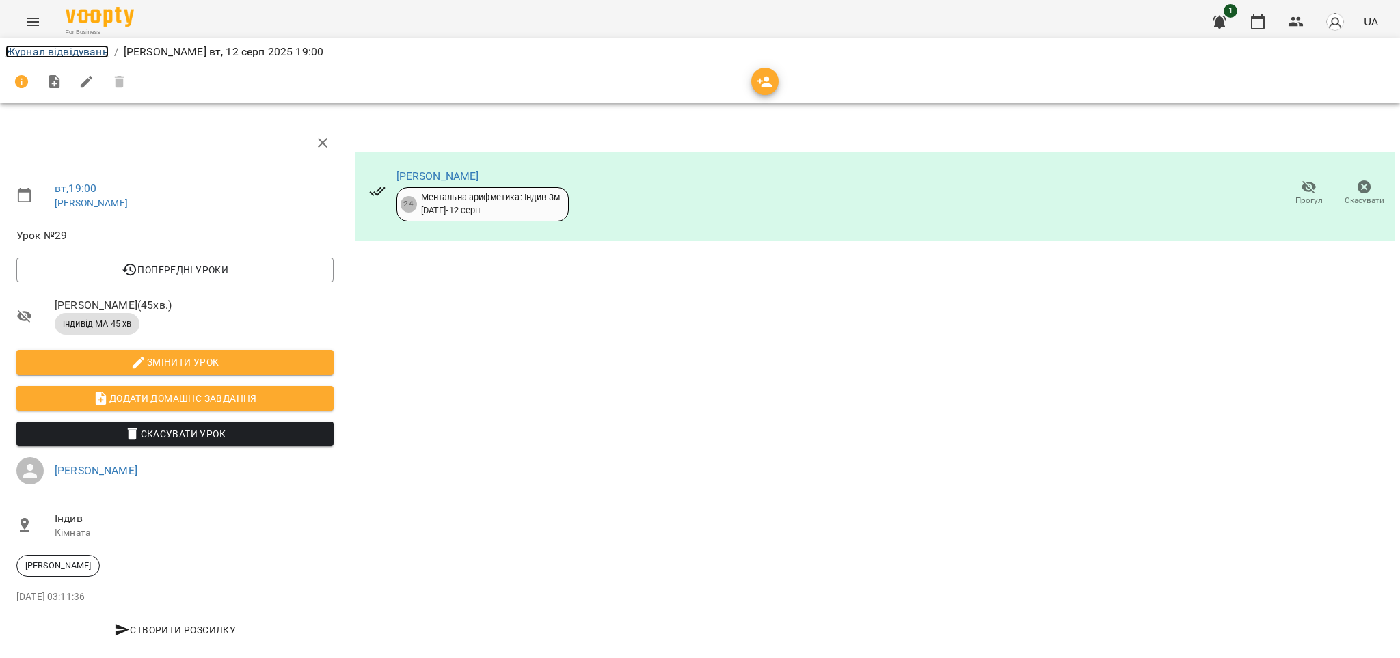
click at [45, 51] on link "Журнал відвідувань" at bounding box center [56, 51] width 103 height 13
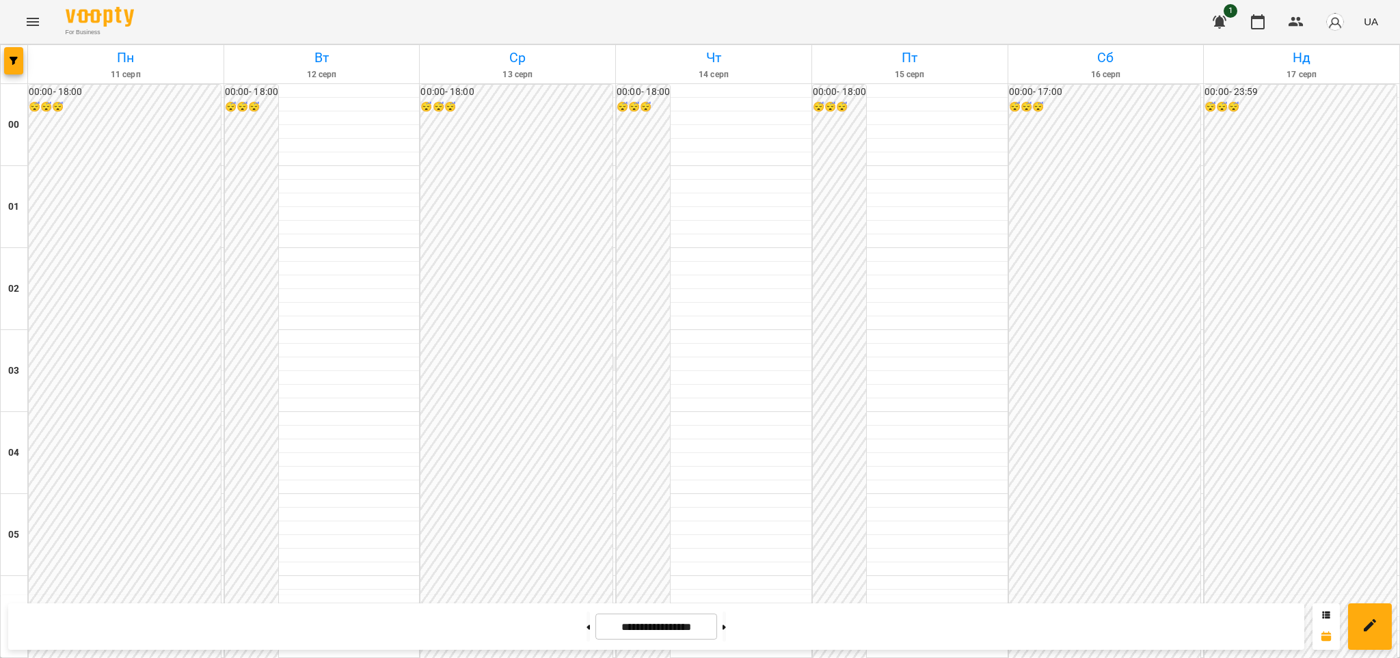
scroll to position [1455, 0]
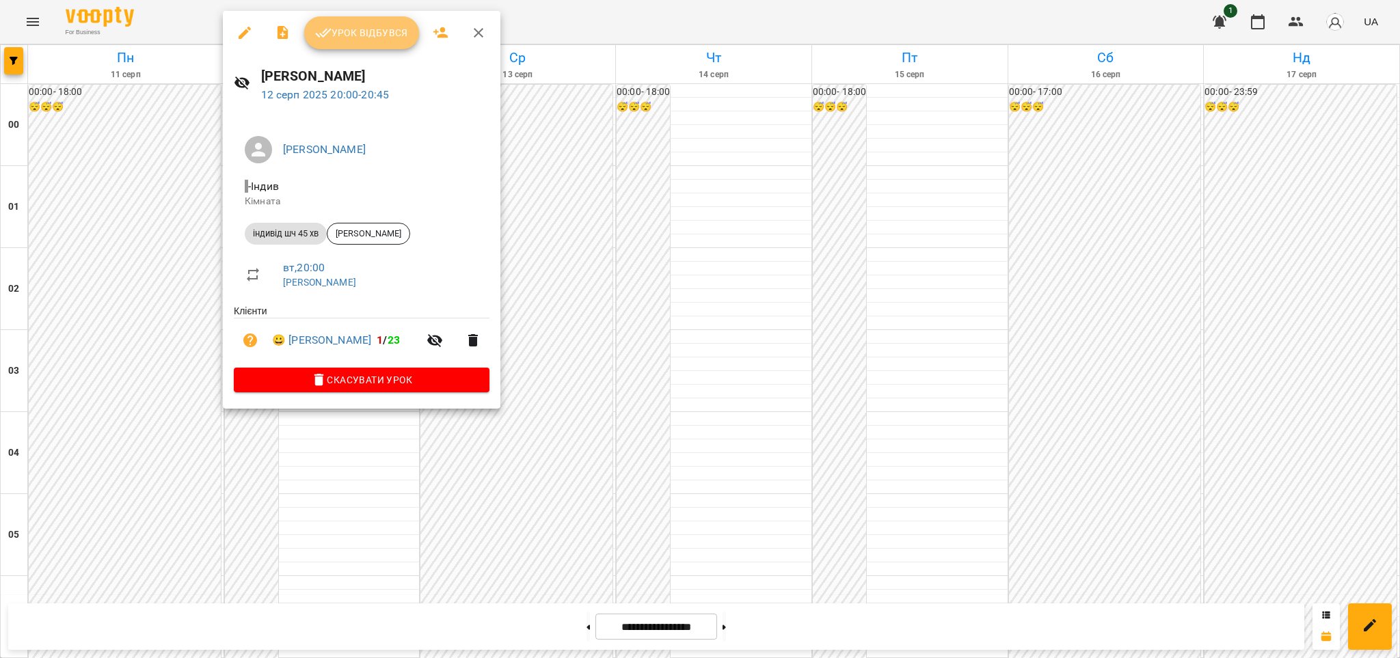
click at [376, 36] on span "Урок відбувся" at bounding box center [361, 33] width 93 height 16
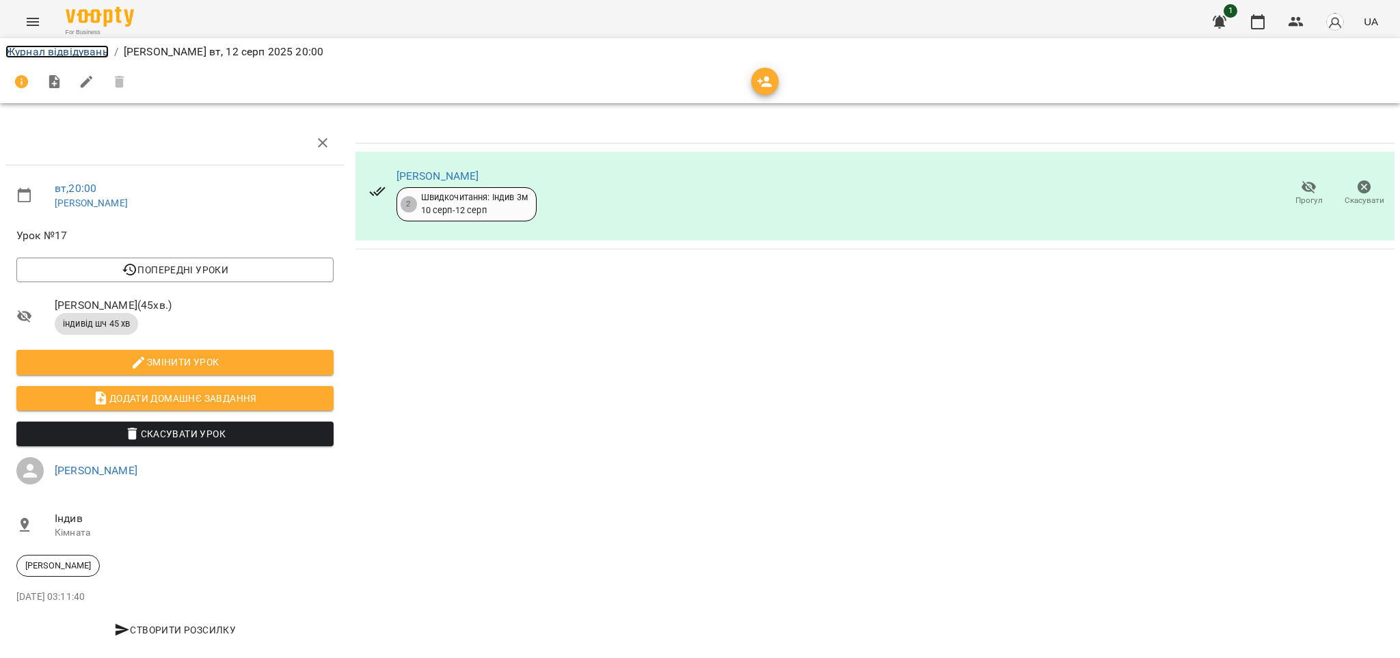
click at [37, 51] on link "Журнал відвідувань" at bounding box center [56, 51] width 103 height 13
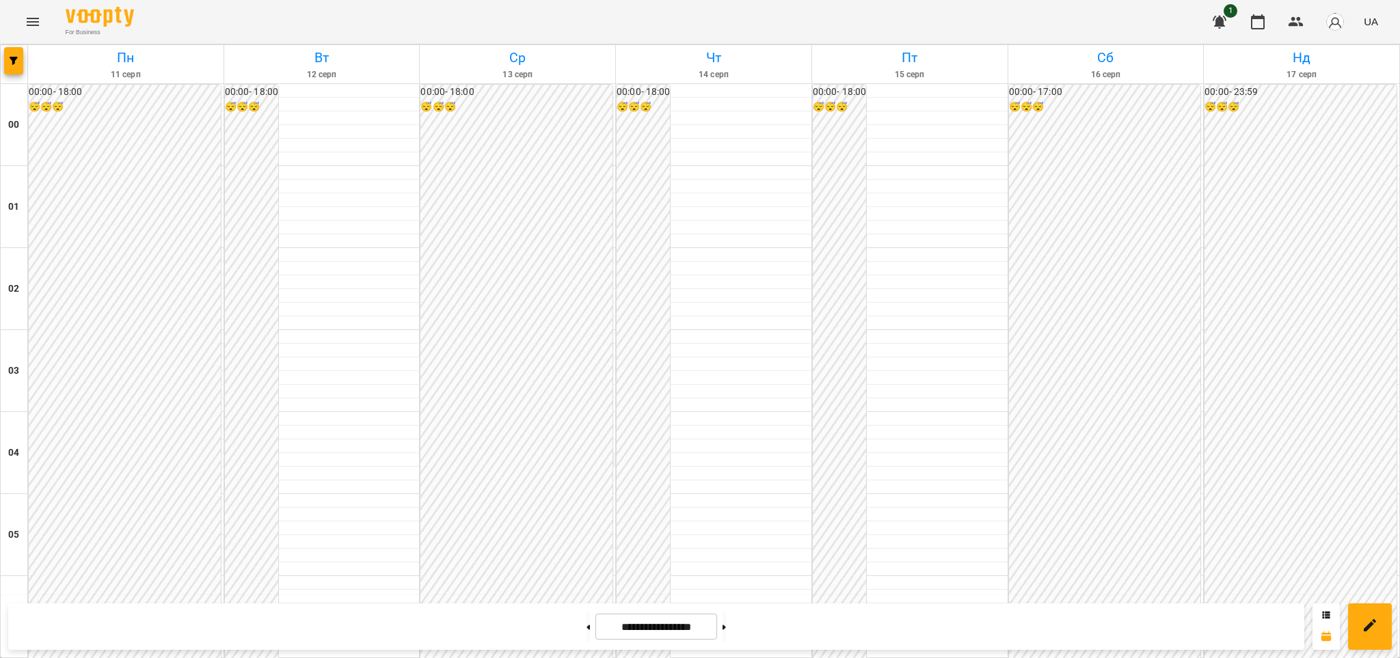
scroll to position [1308, 0]
click at [37, 21] on icon "Menu" at bounding box center [33, 22] width 16 height 16
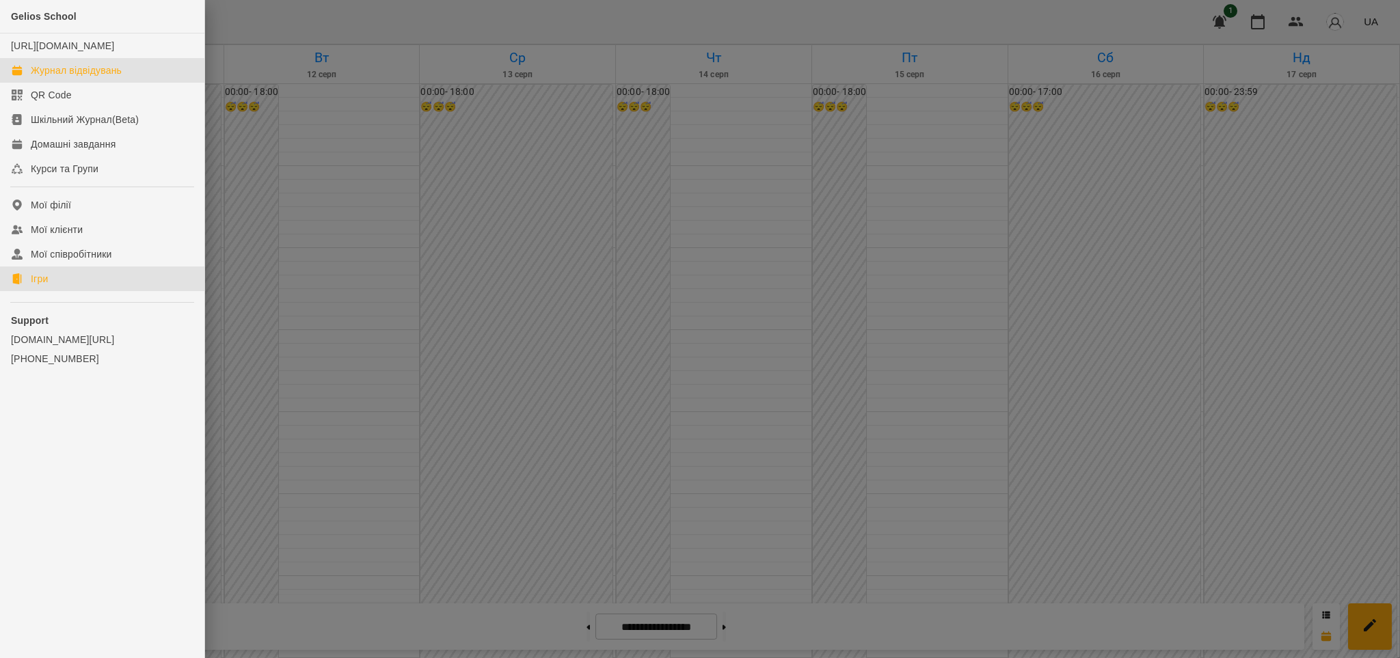
click at [49, 287] on link "Ігри" at bounding box center [102, 279] width 204 height 25
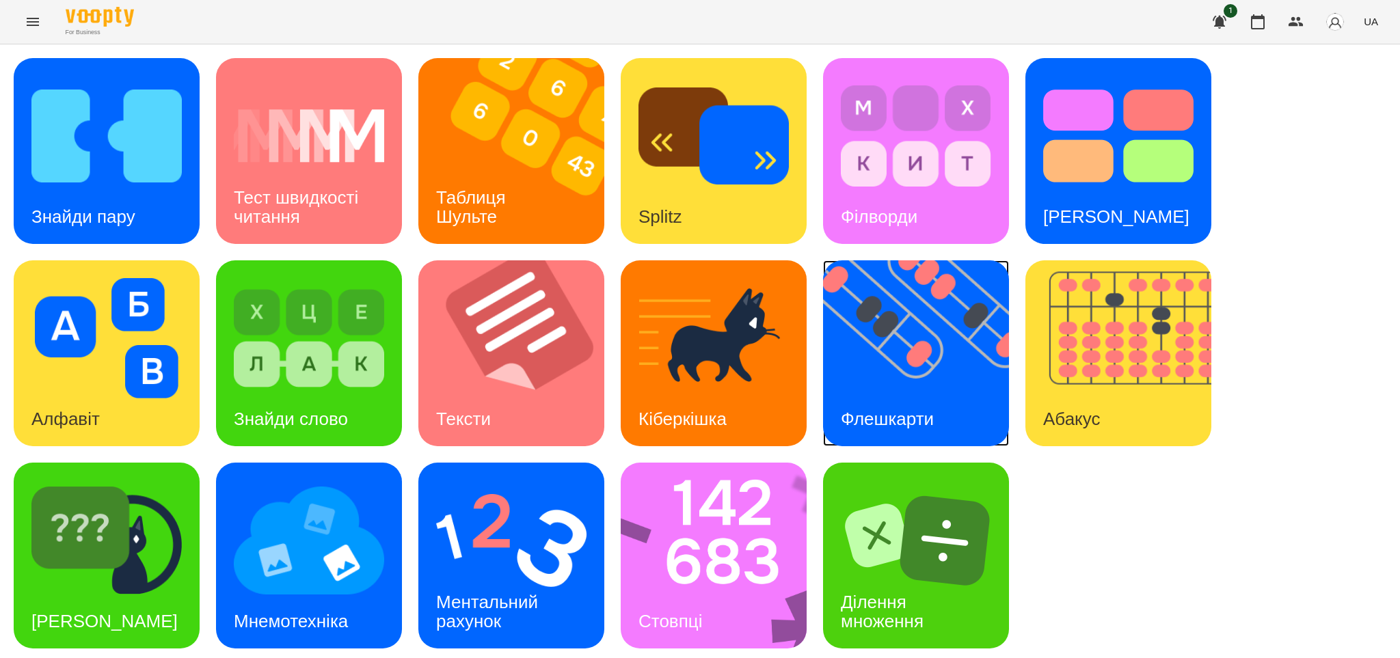
click at [908, 419] on h3 "Флешкарти" at bounding box center [887, 419] width 93 height 21
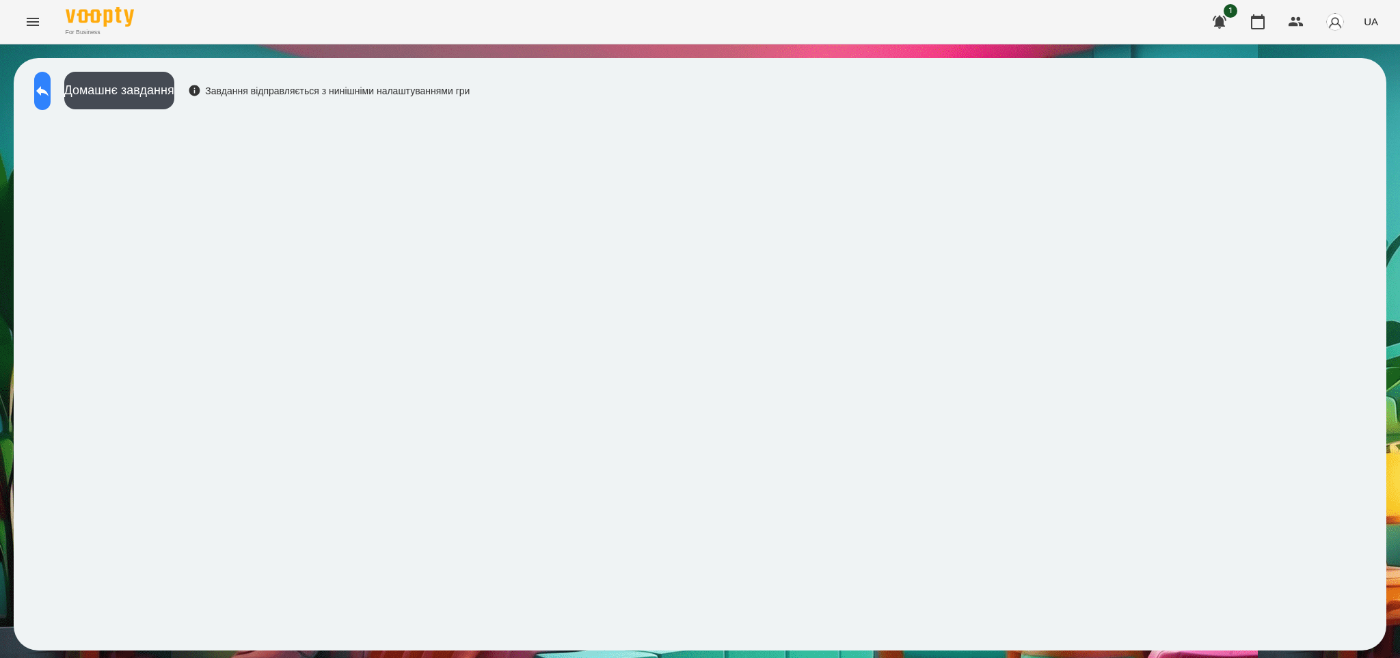
click at [51, 92] on icon at bounding box center [42, 91] width 16 height 16
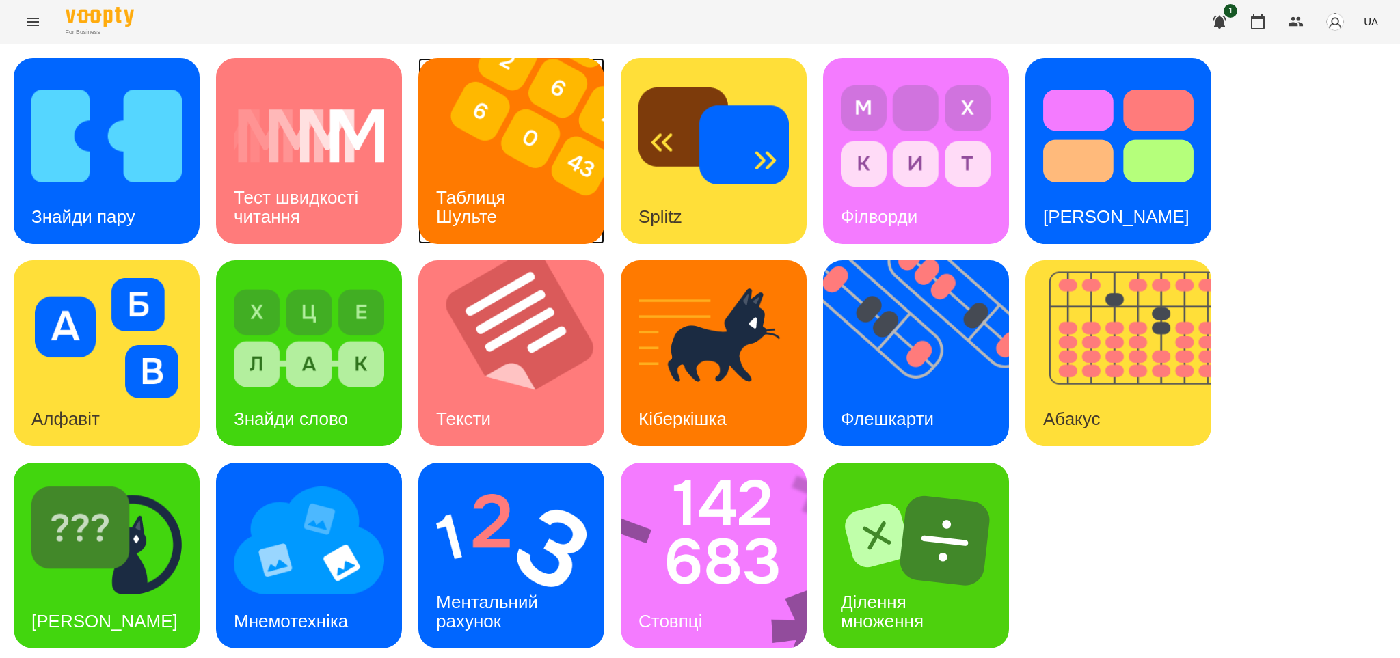
click at [523, 190] on div "Таблиця Шульте" at bounding box center [473, 207] width 110 height 73
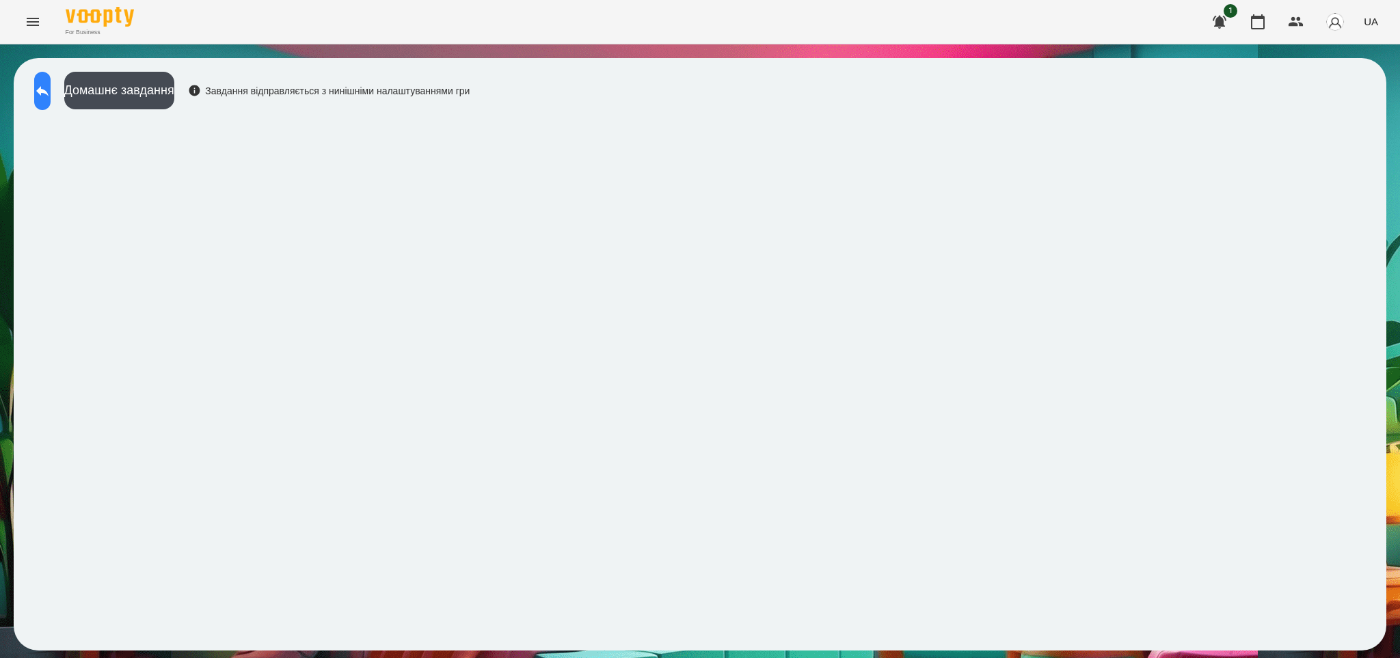
click at [51, 88] on icon at bounding box center [42, 91] width 16 height 16
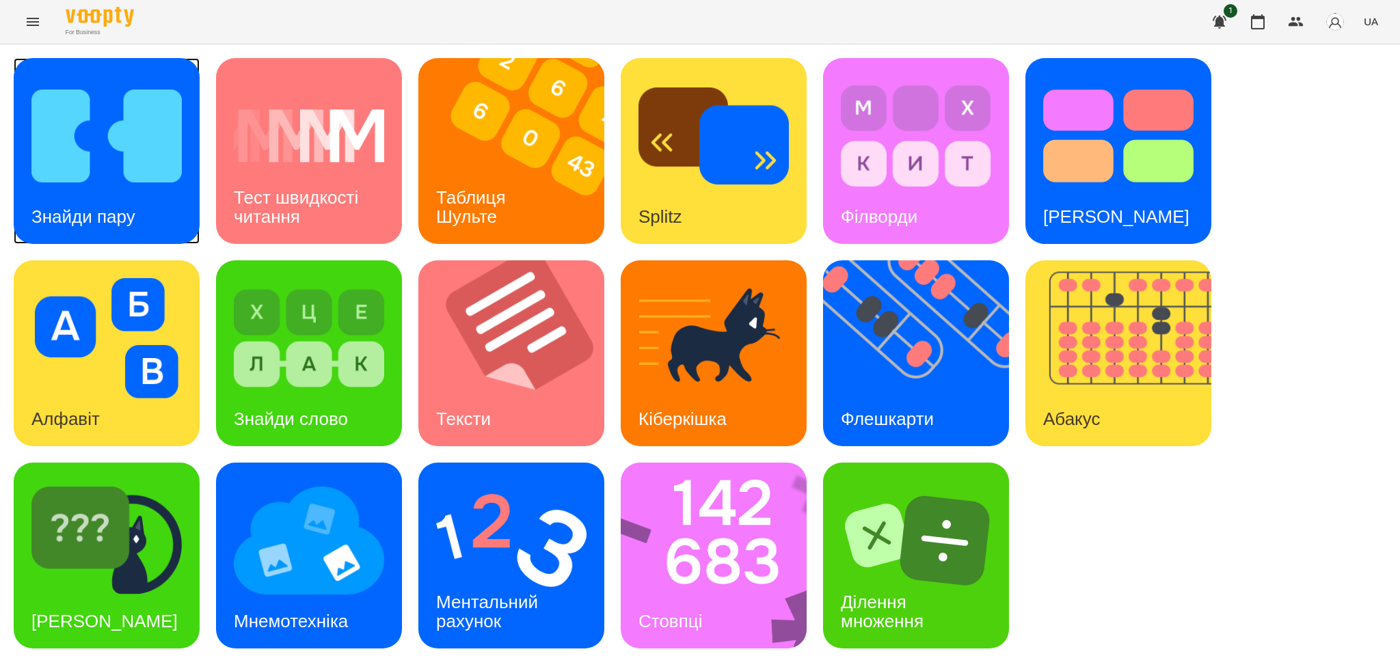
click at [112, 206] on h3 "Знайди пару" at bounding box center [83, 216] width 104 height 21
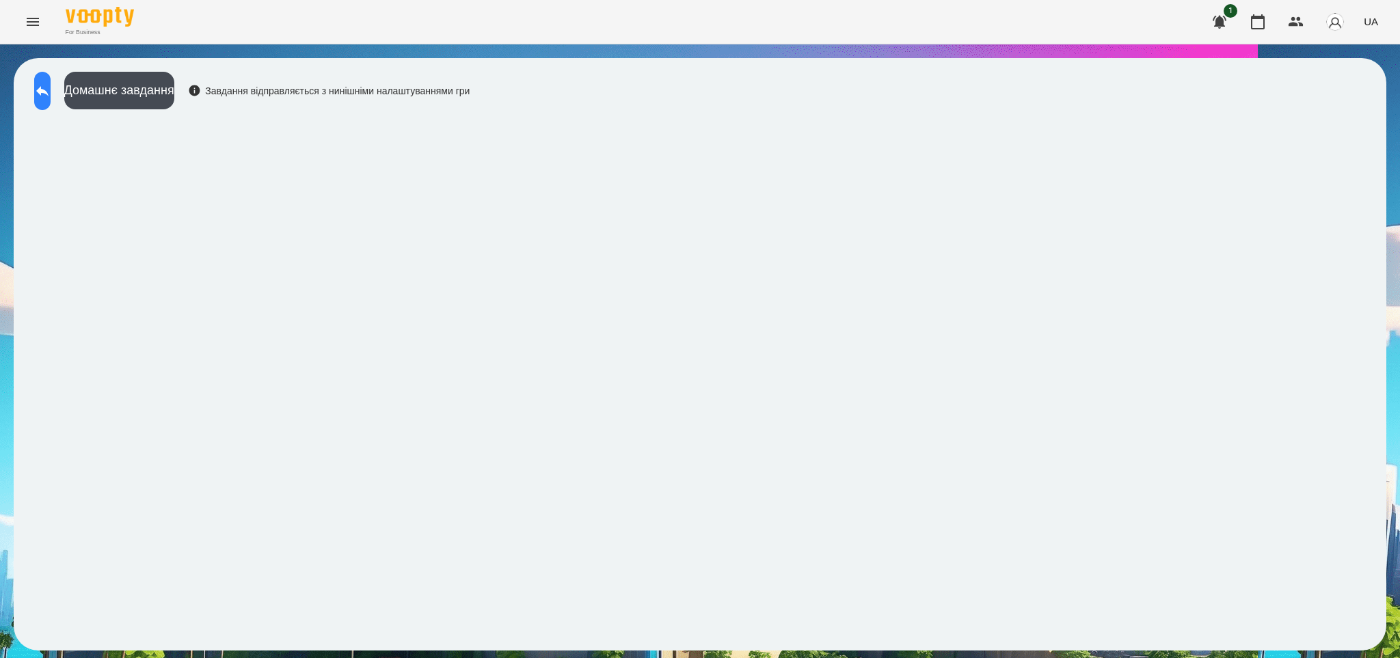
click at [51, 87] on icon at bounding box center [42, 91] width 16 height 16
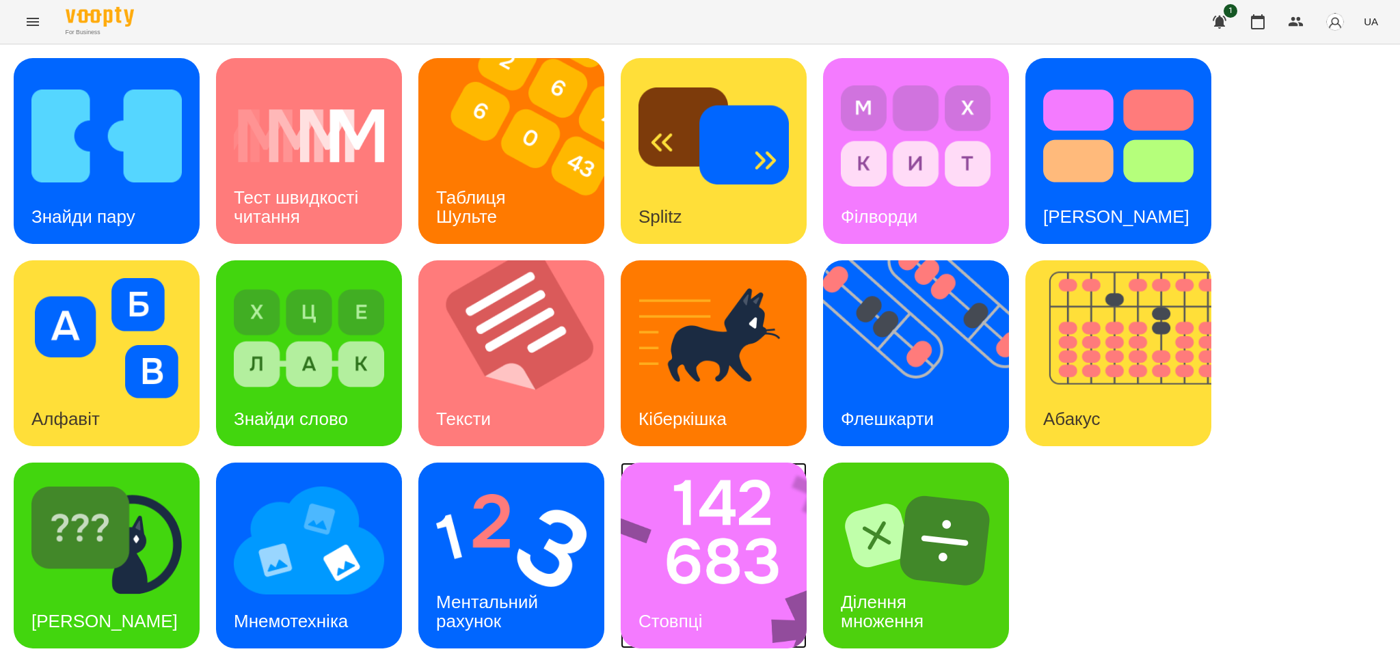
click at [680, 522] on img at bounding box center [723, 556] width 204 height 186
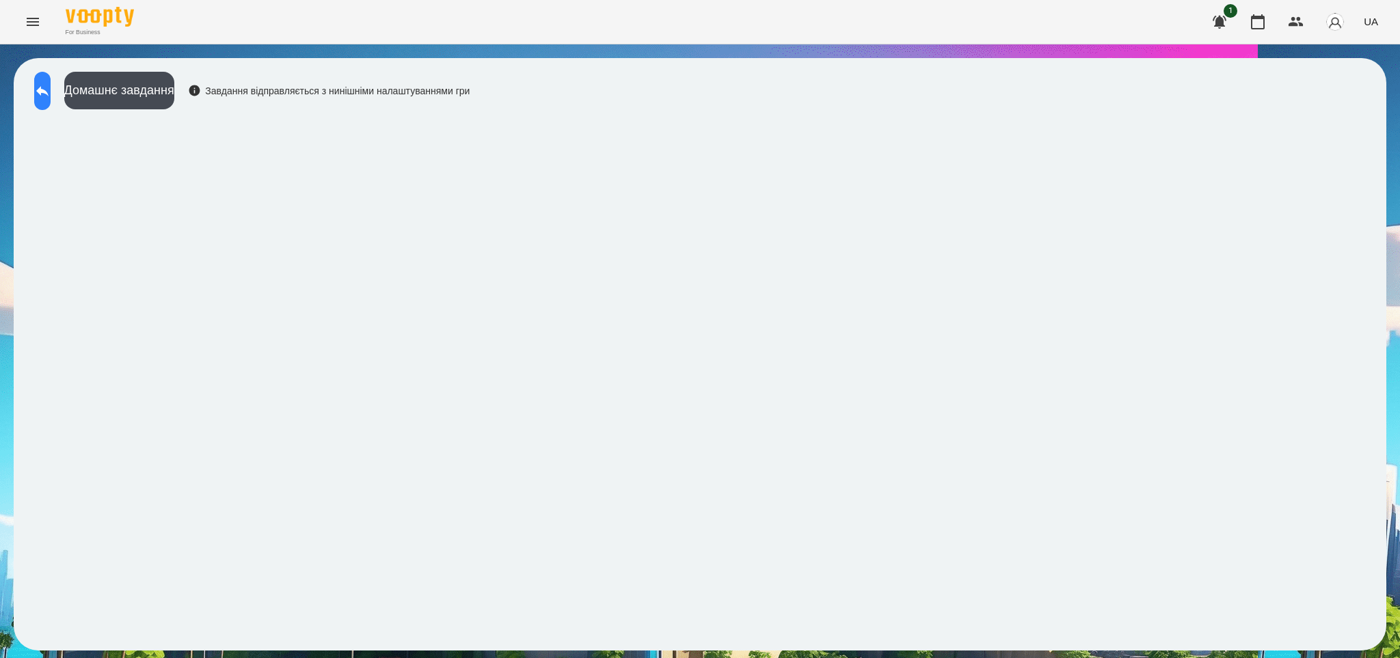
click at [51, 98] on button at bounding box center [42, 91] width 16 height 38
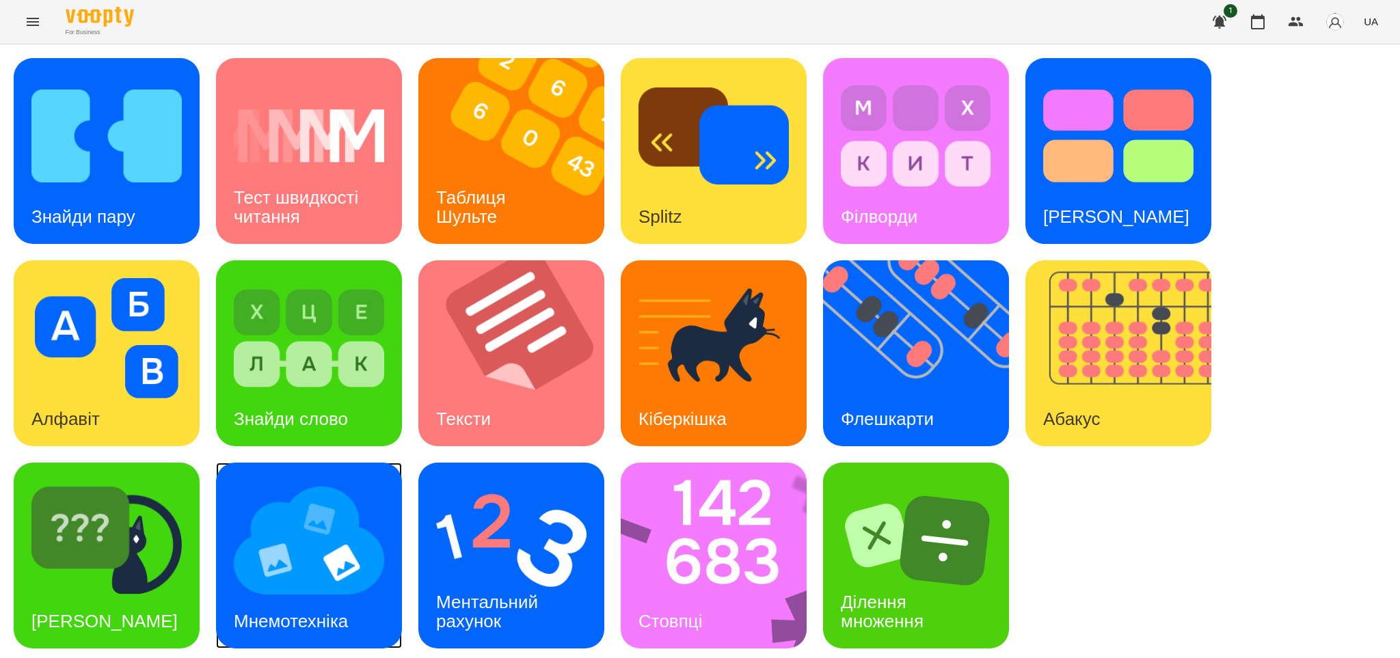
click at [370, 564] on img at bounding box center [309, 541] width 150 height 120
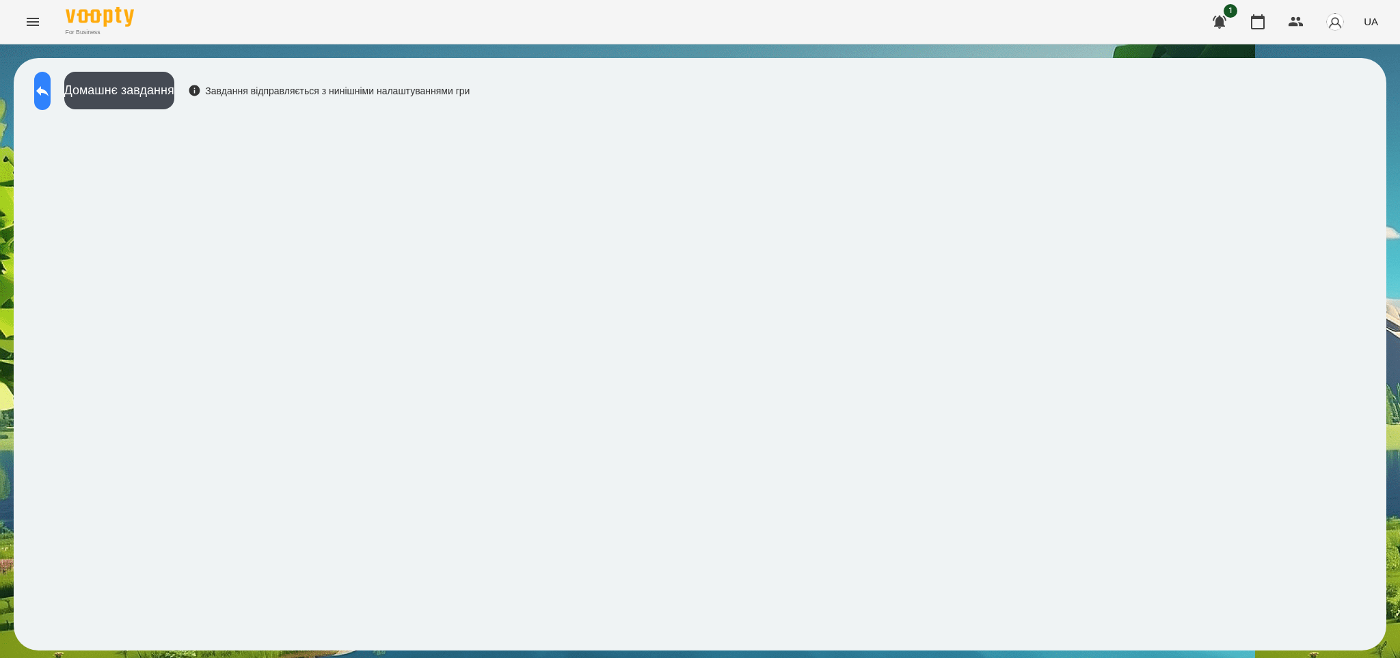
click at [49, 83] on icon at bounding box center [42, 91] width 16 height 16
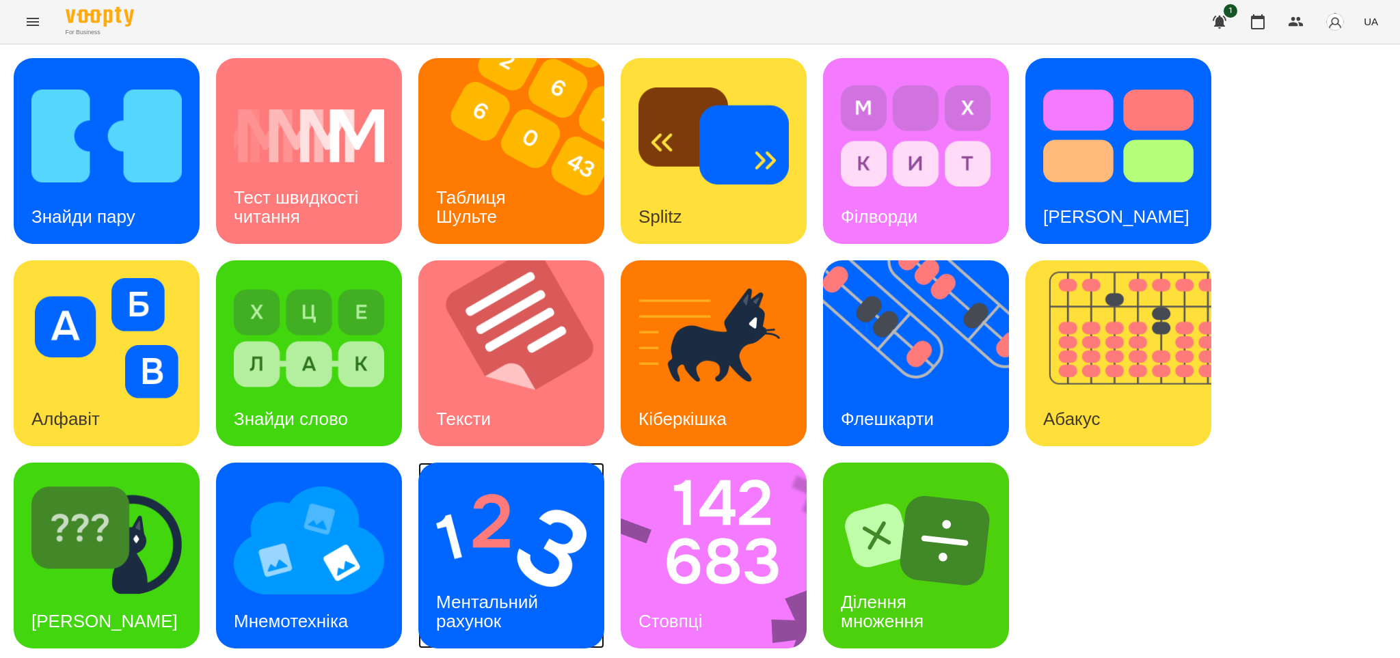
click at [492, 589] on div "Ментальний рахунок" at bounding box center [489, 612] width 142 height 73
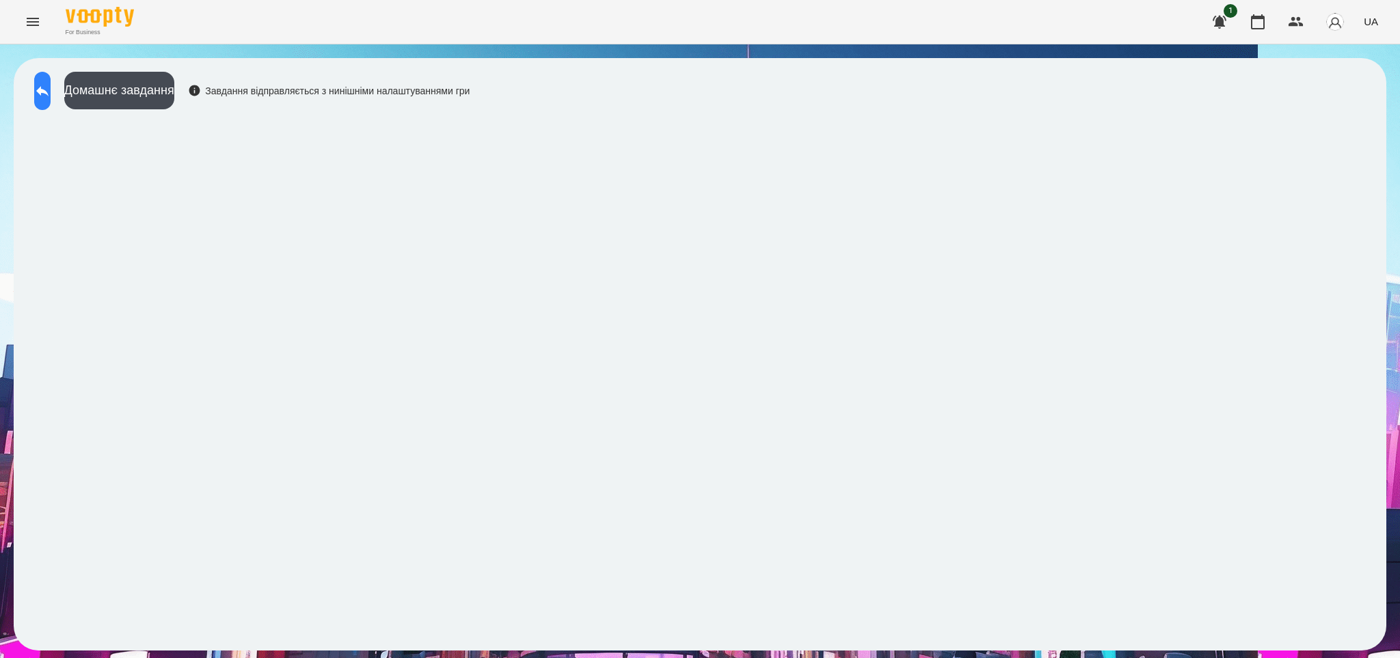
click at [51, 96] on icon at bounding box center [42, 91] width 16 height 16
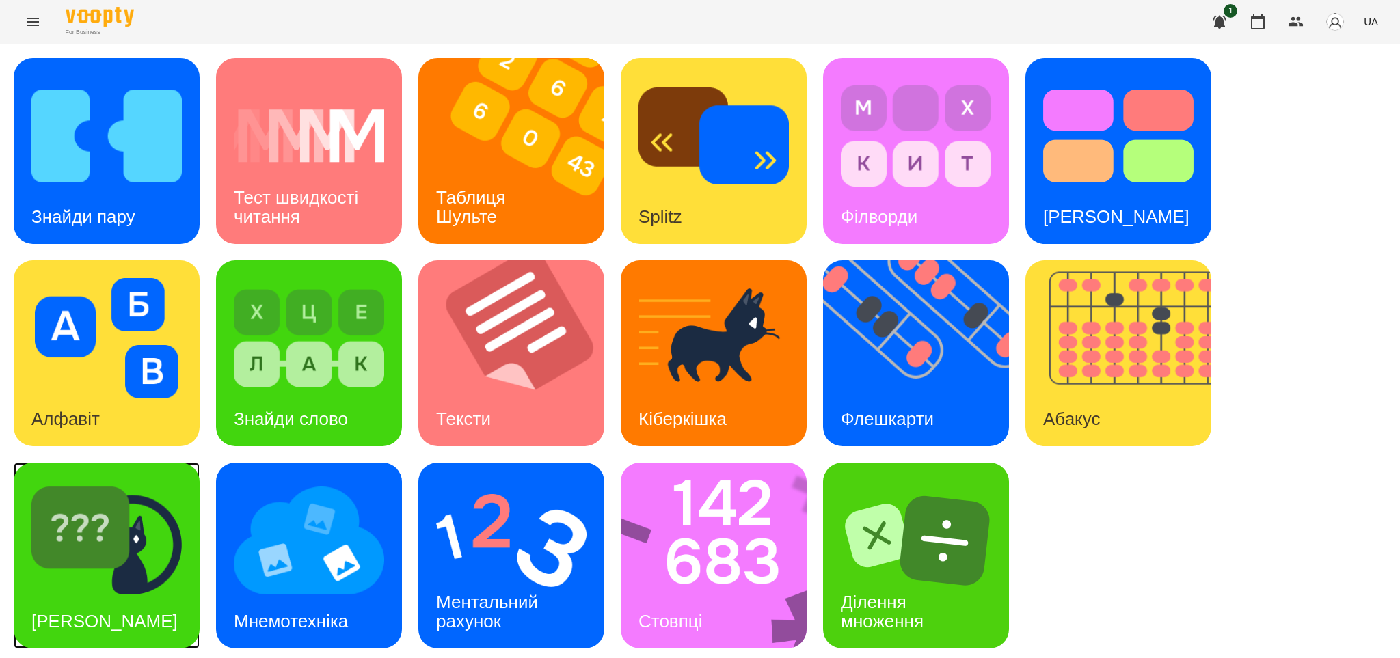
click at [141, 560] on img at bounding box center [106, 541] width 150 height 120
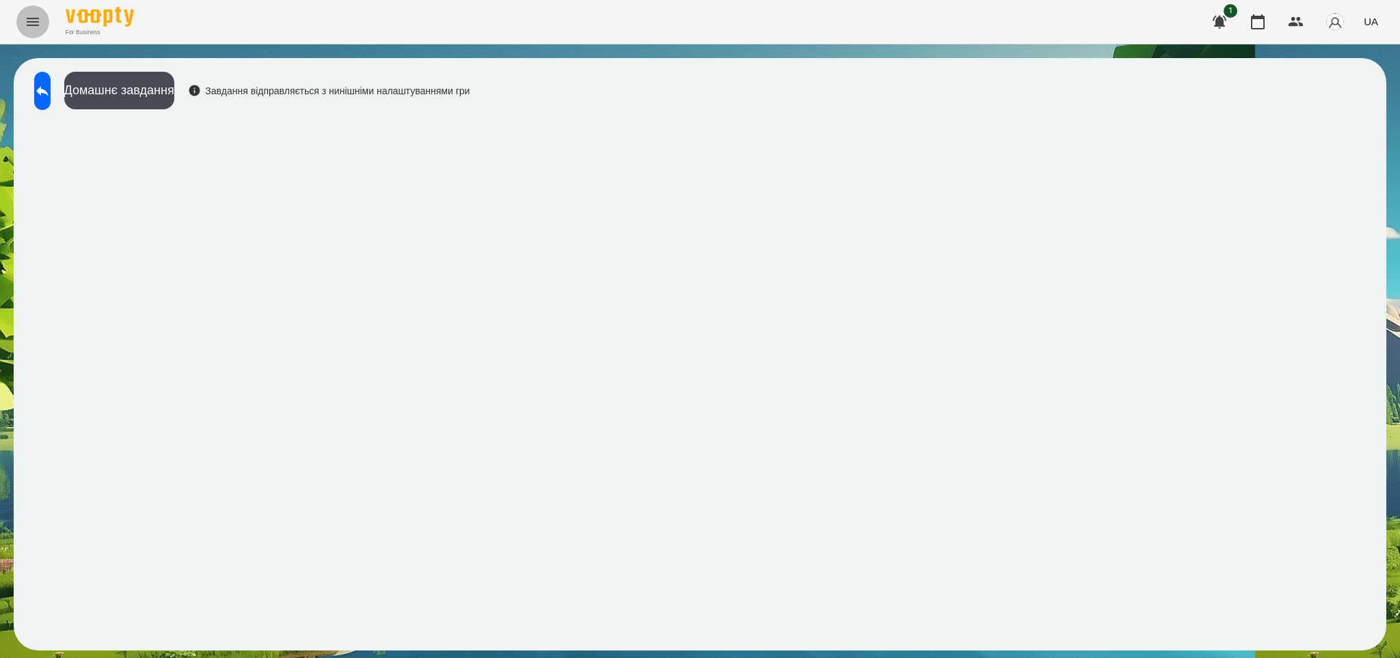
click at [27, 20] on icon "Menu" at bounding box center [33, 22] width 16 height 16
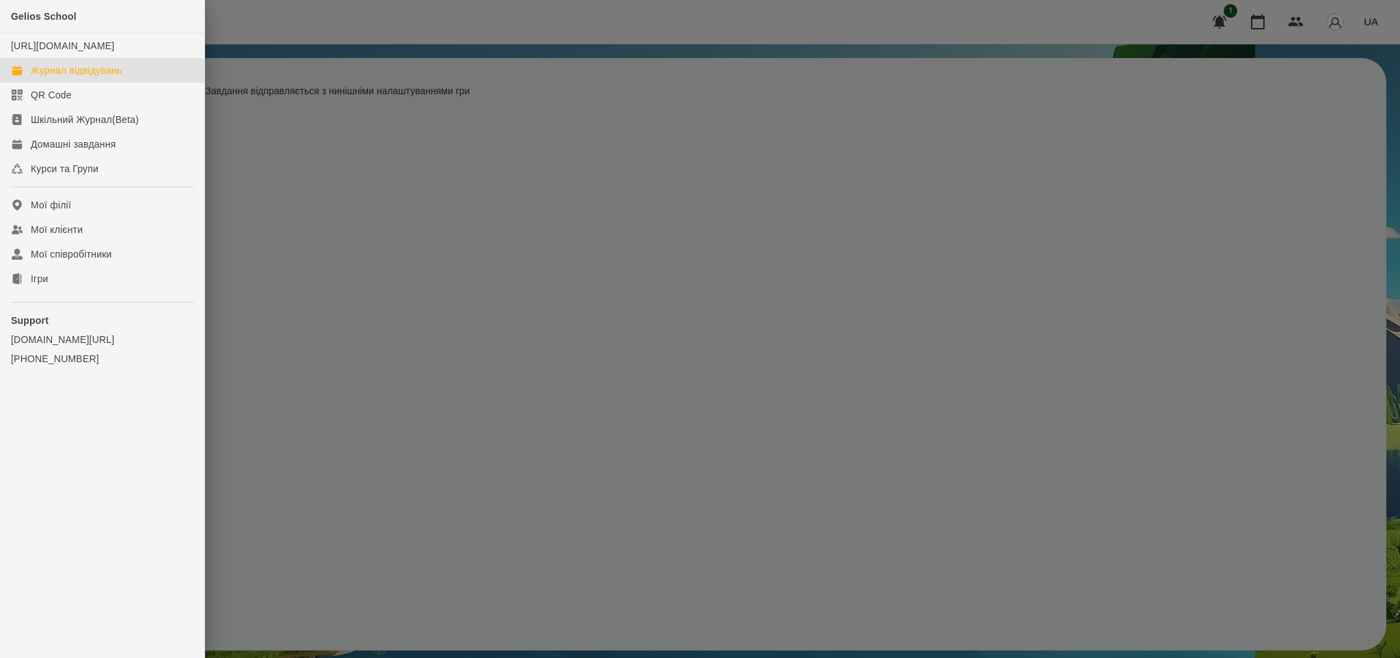
click at [68, 77] on div "Журнал відвідувань" at bounding box center [76, 71] width 91 height 14
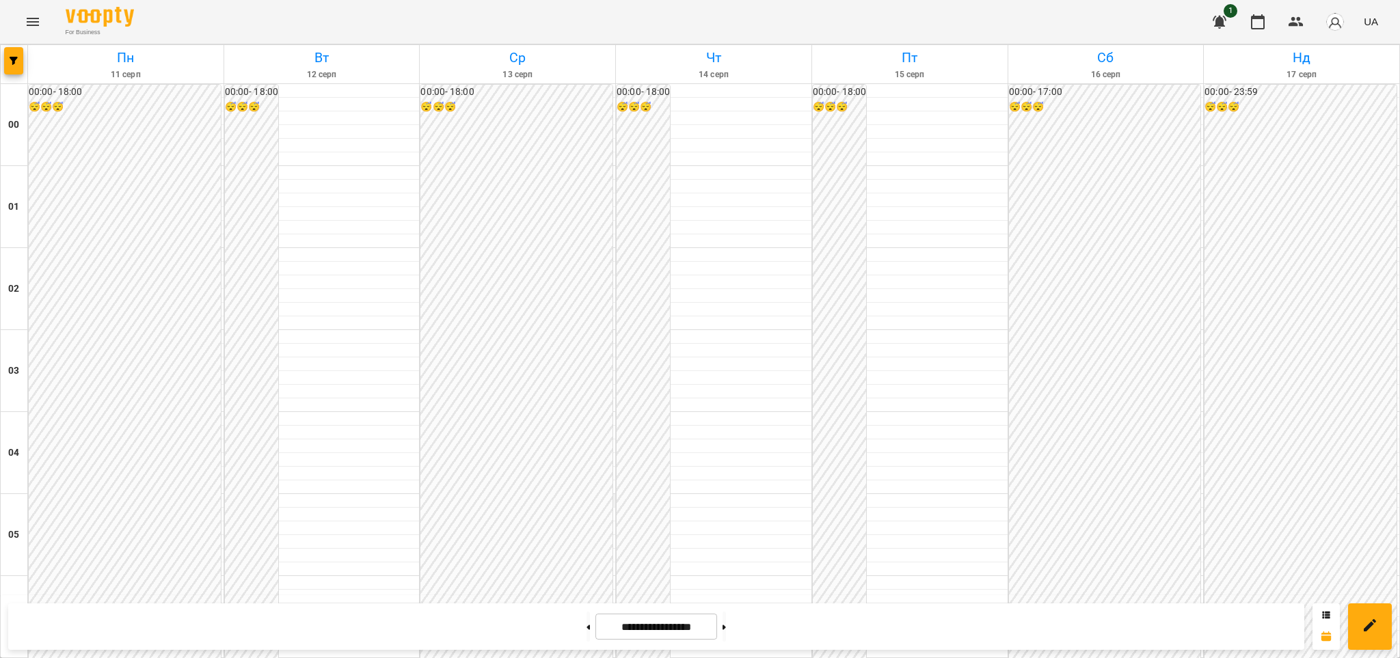
scroll to position [1406, 0]
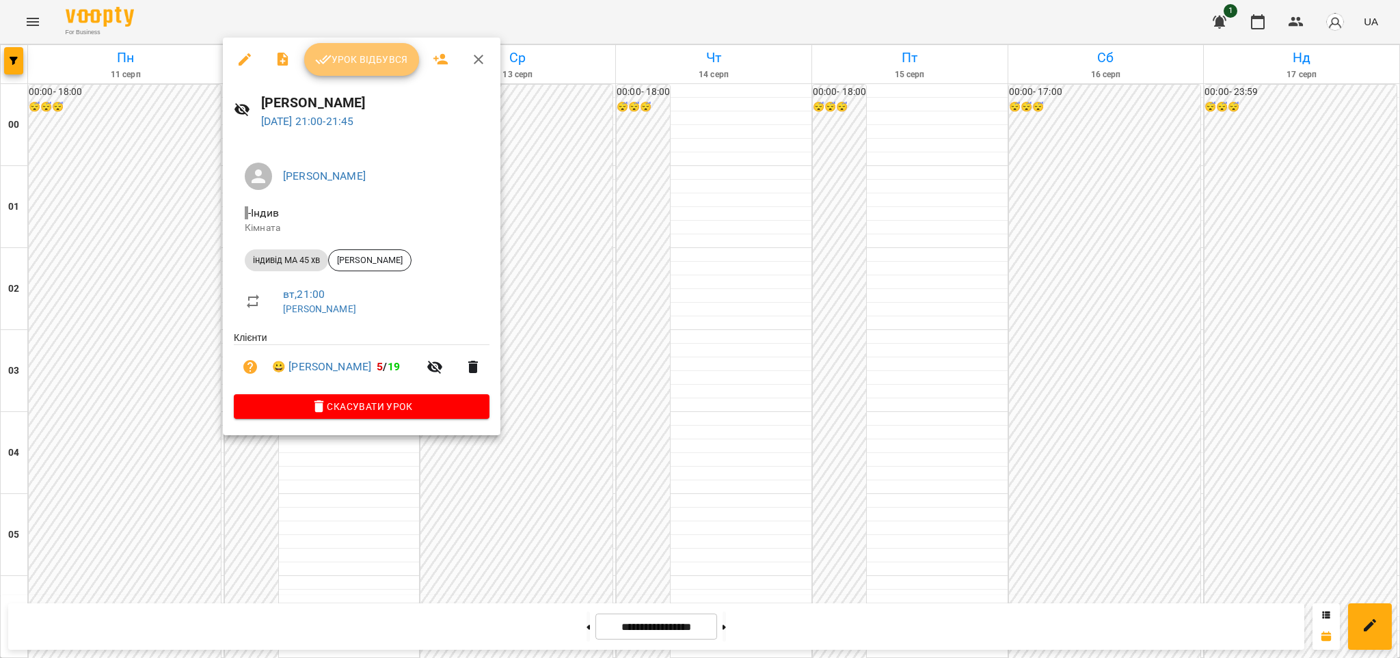
click at [376, 64] on span "Урок відбувся" at bounding box center [361, 59] width 93 height 16
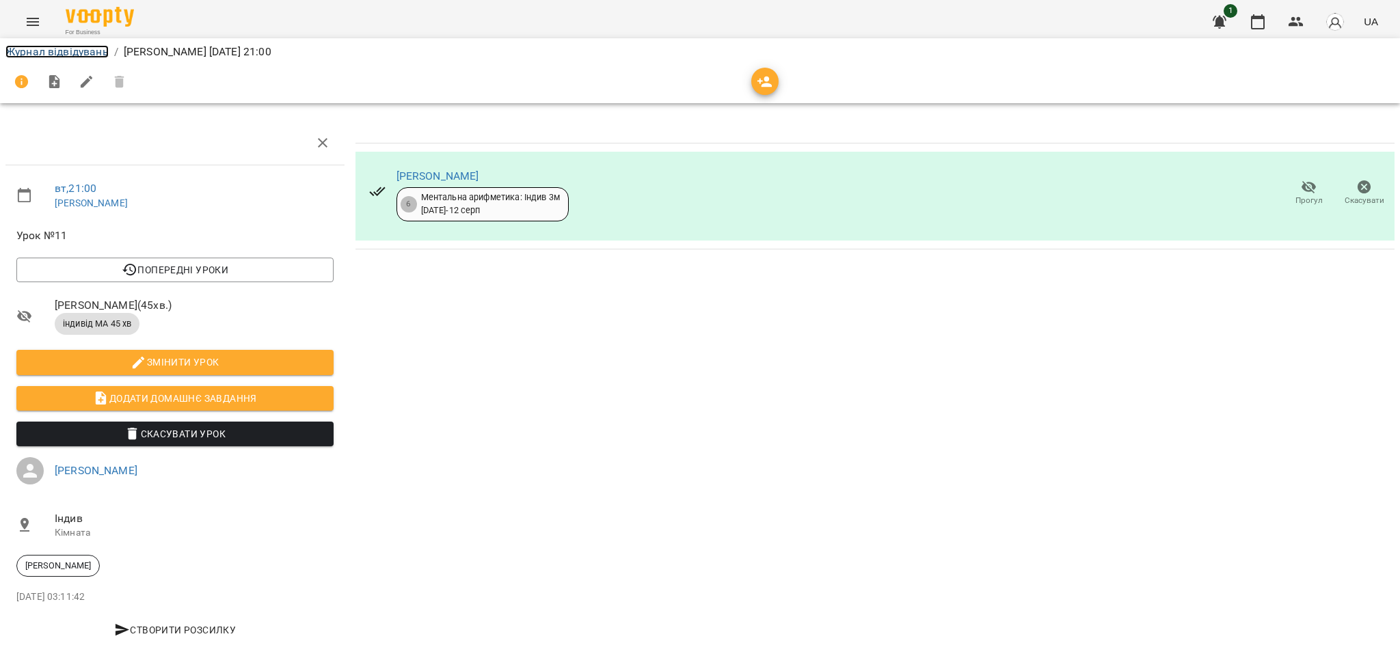
click at [69, 52] on link "Журнал відвідувань" at bounding box center [56, 51] width 103 height 13
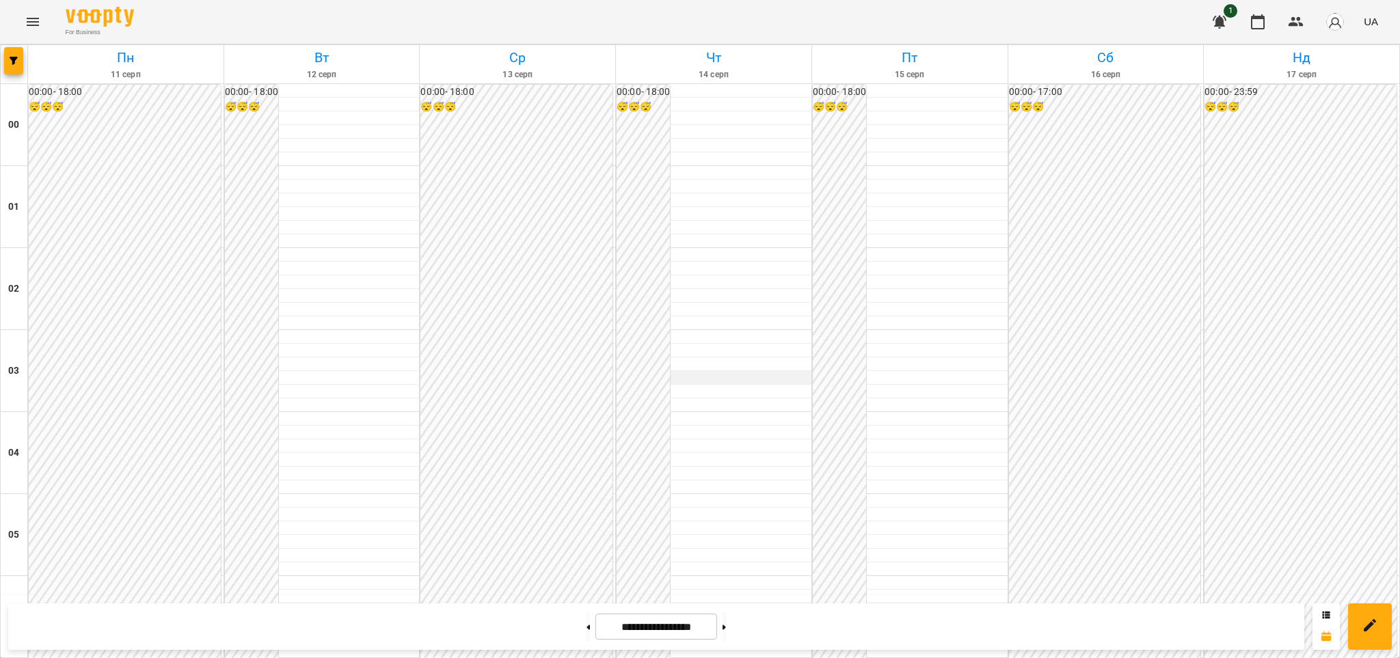
scroll to position [1455, 0]
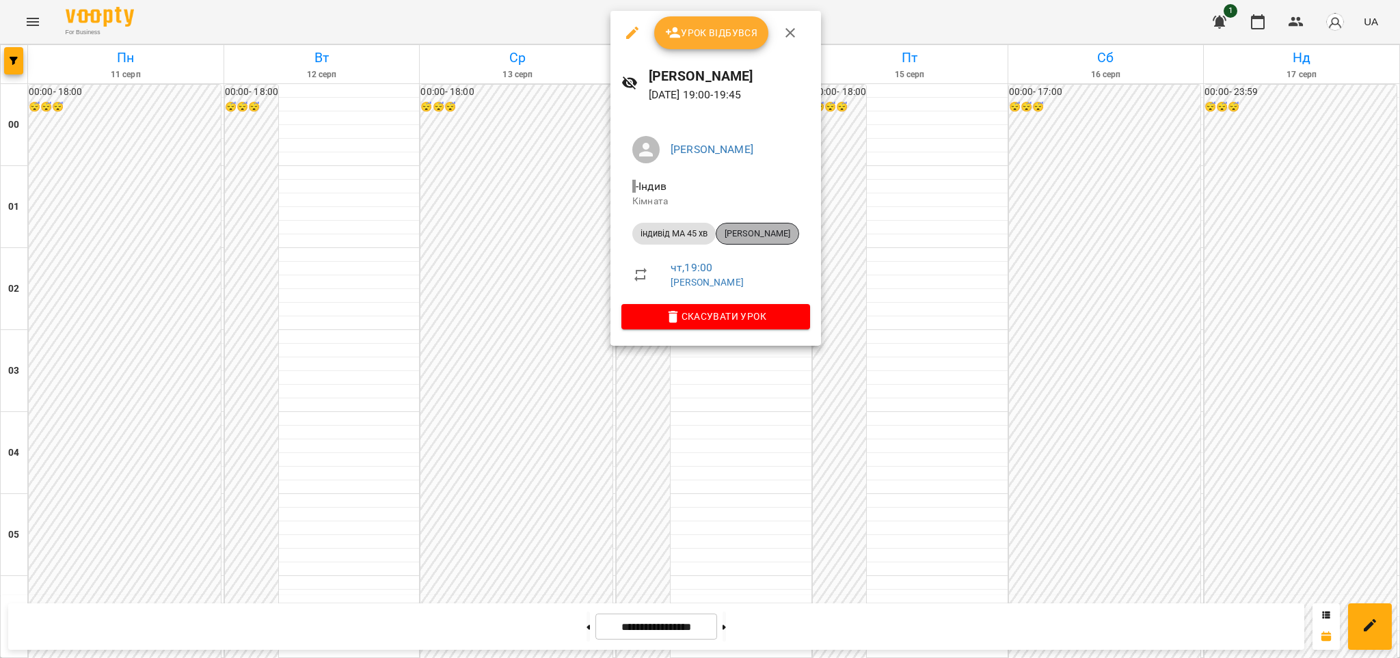
click at [758, 236] on span "[PERSON_NAME]" at bounding box center [757, 234] width 82 height 12
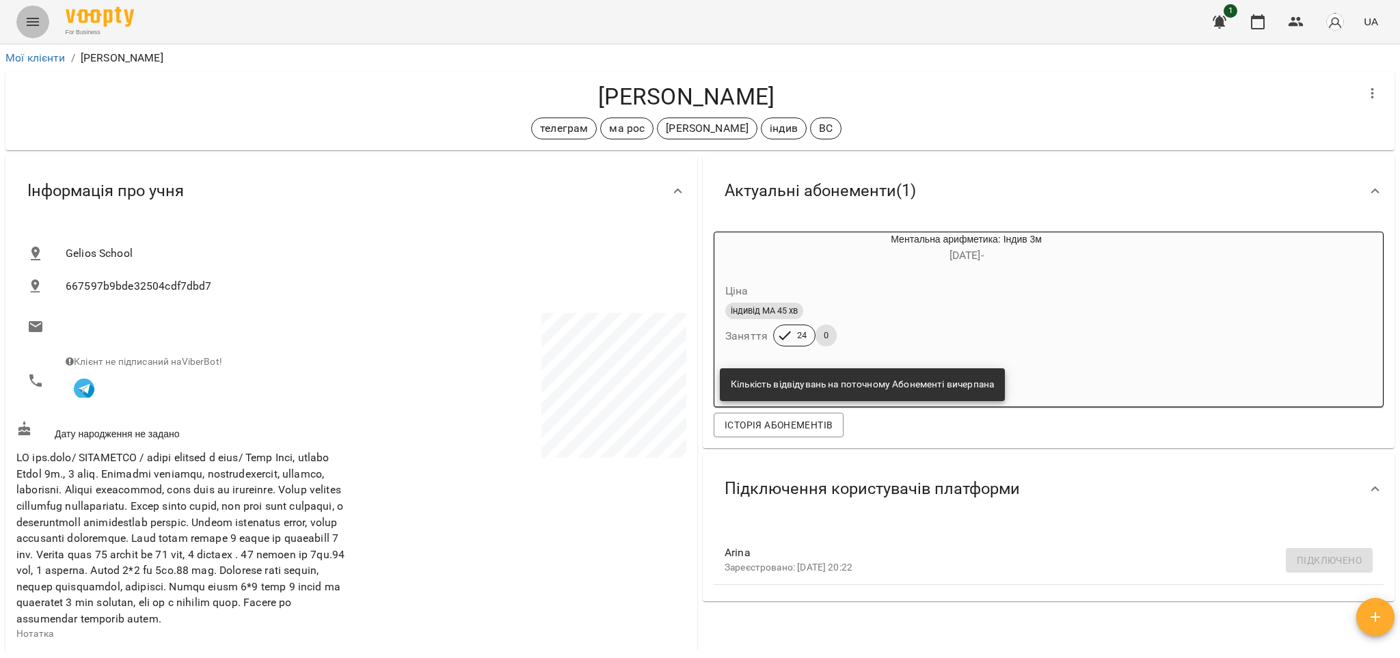
click at [33, 18] on icon "Menu" at bounding box center [33, 22] width 12 height 8
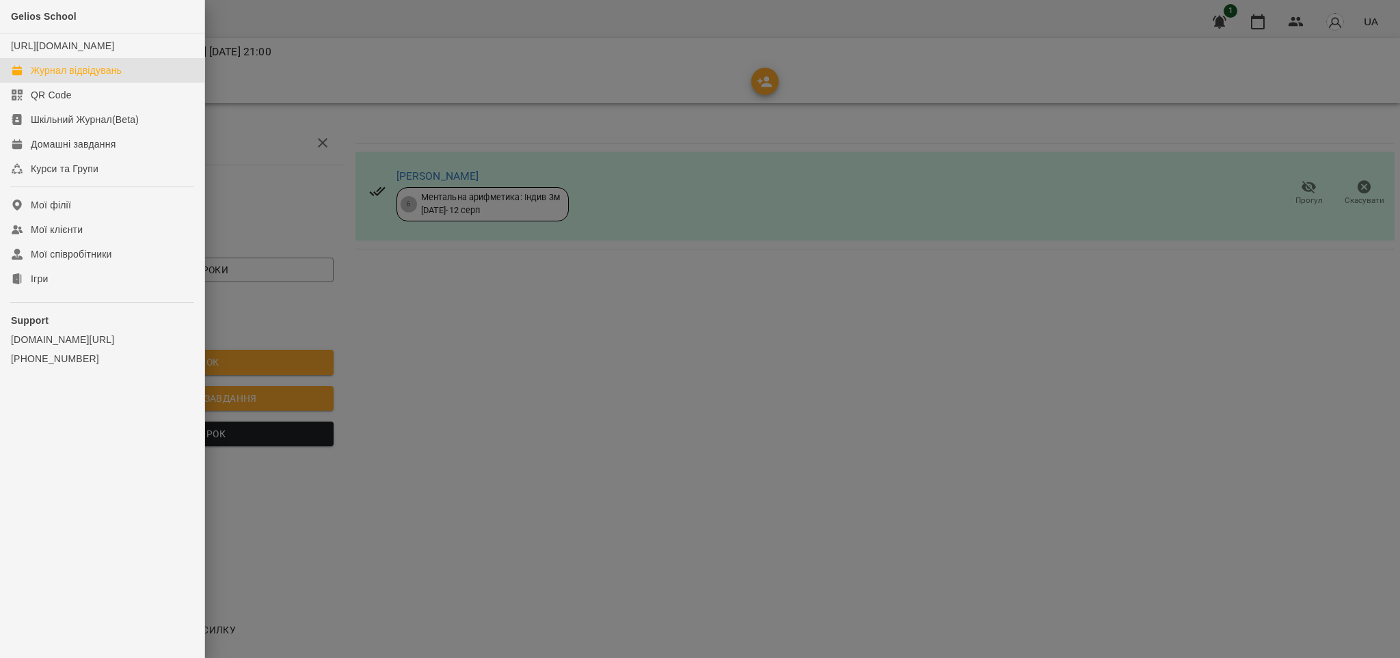
click at [82, 77] on div "Журнал відвідувань" at bounding box center [76, 71] width 91 height 14
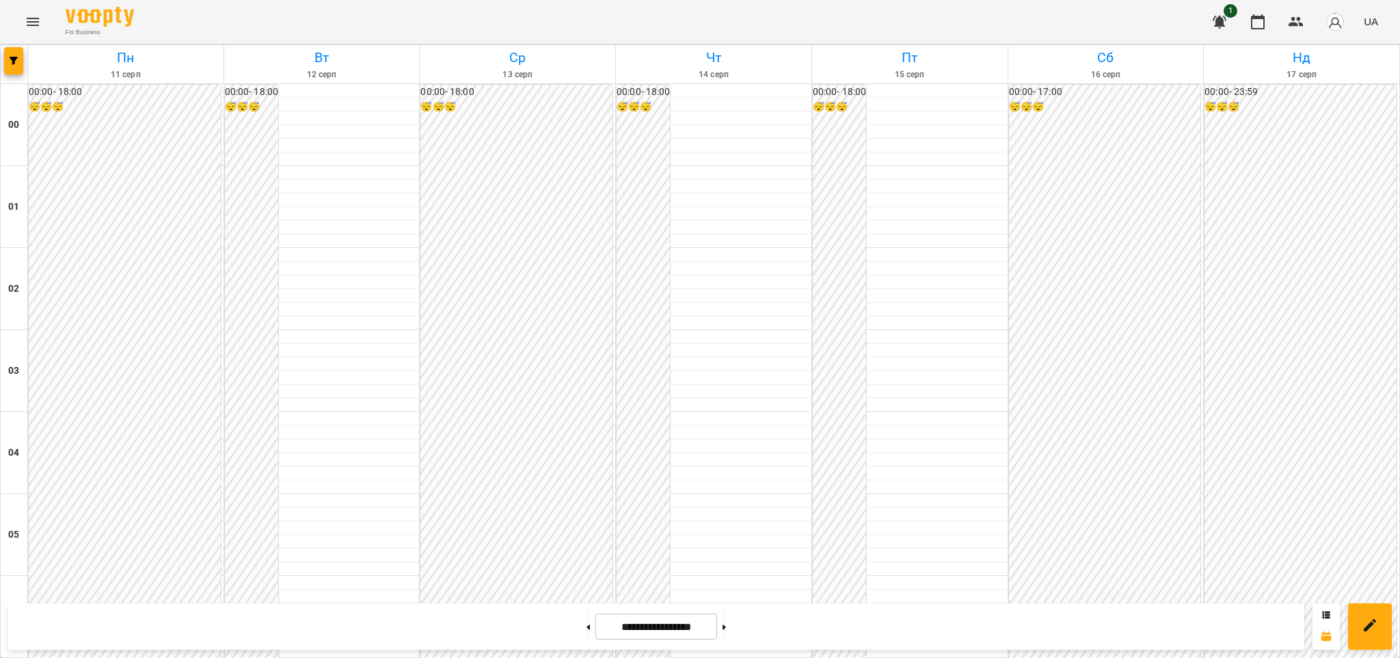
scroll to position [1354, 0]
